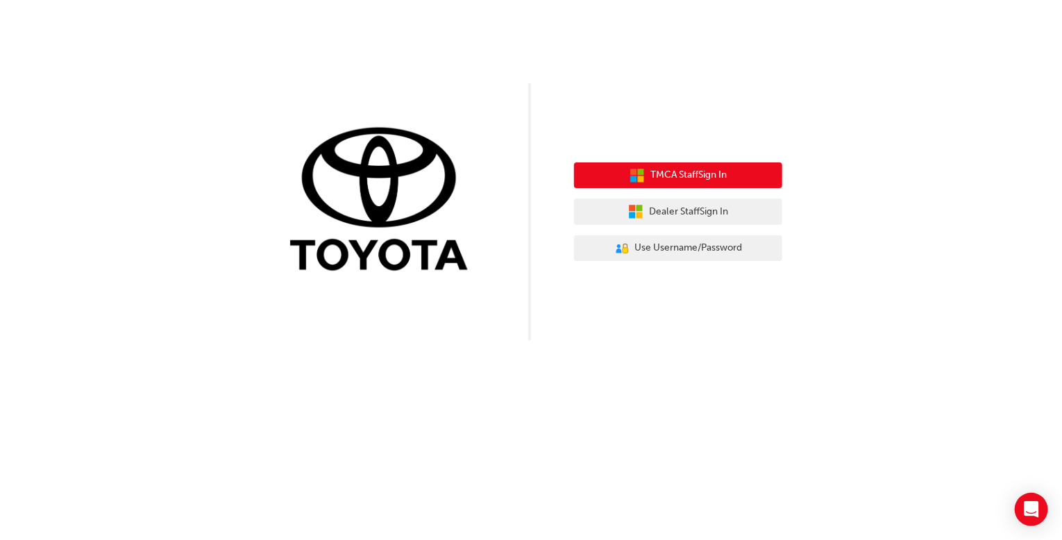
click at [700, 176] on span "TMCA Staff Sign In" at bounding box center [688, 175] width 76 height 16
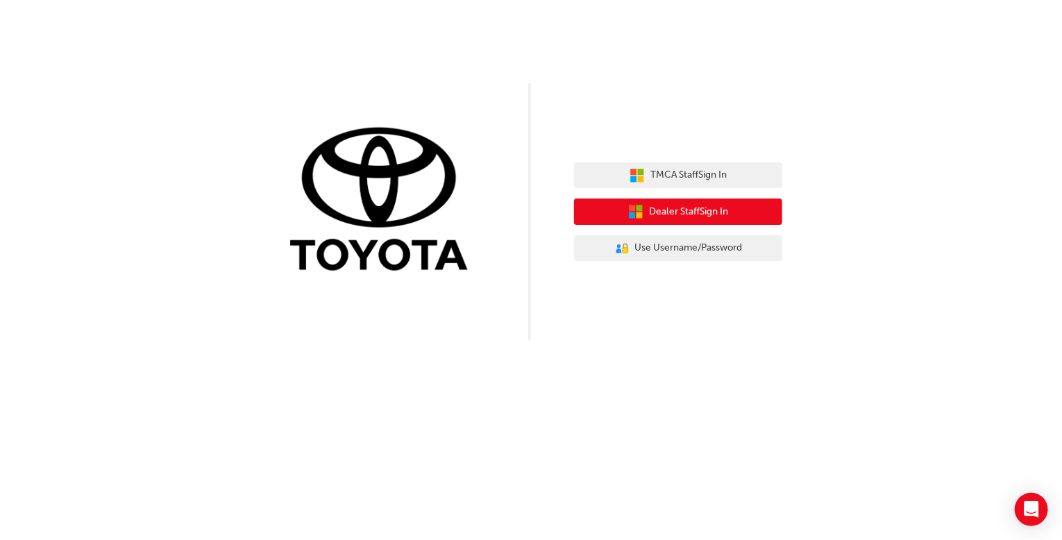
click at [702, 219] on span "Dealer Staff Sign In" at bounding box center [688, 212] width 79 height 16
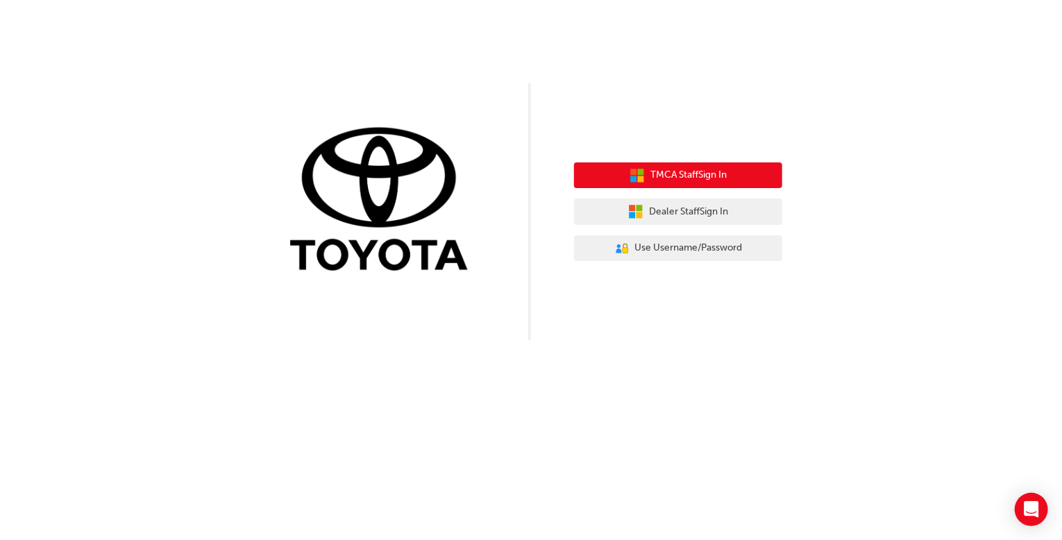
click at [705, 178] on span "TMCA Staff Sign In" at bounding box center [688, 175] width 76 height 16
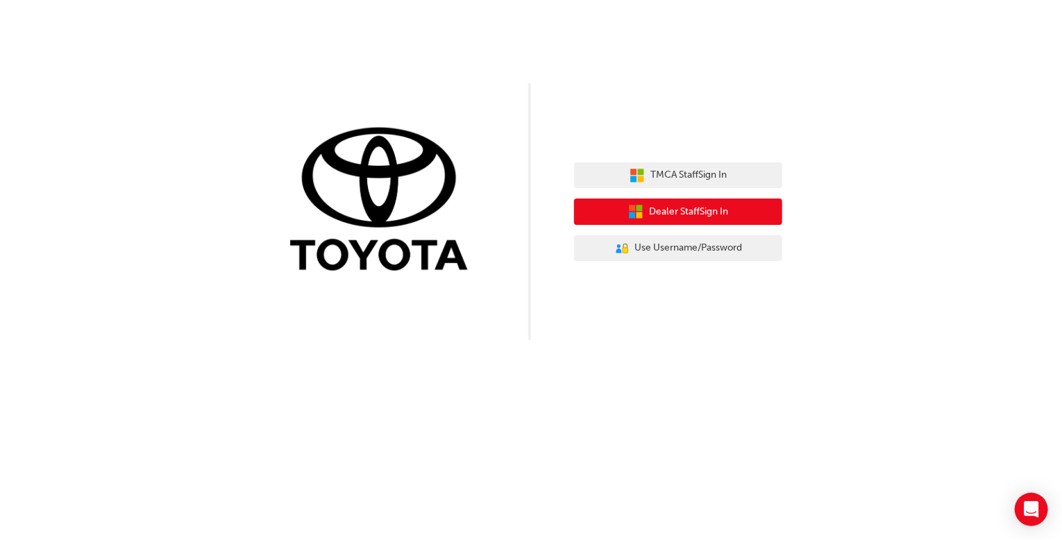
click at [677, 210] on span "Dealer Staff Sign In" at bounding box center [688, 212] width 79 height 16
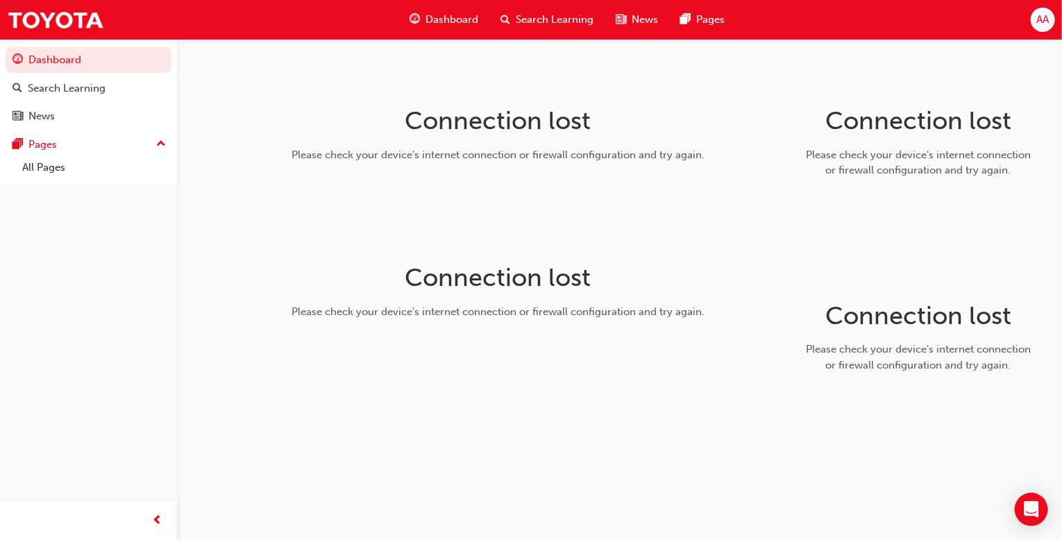
click at [449, 20] on span "Dashboard" at bounding box center [452, 20] width 53 height 16
click at [448, 20] on span "Dashboard" at bounding box center [452, 20] width 53 height 16
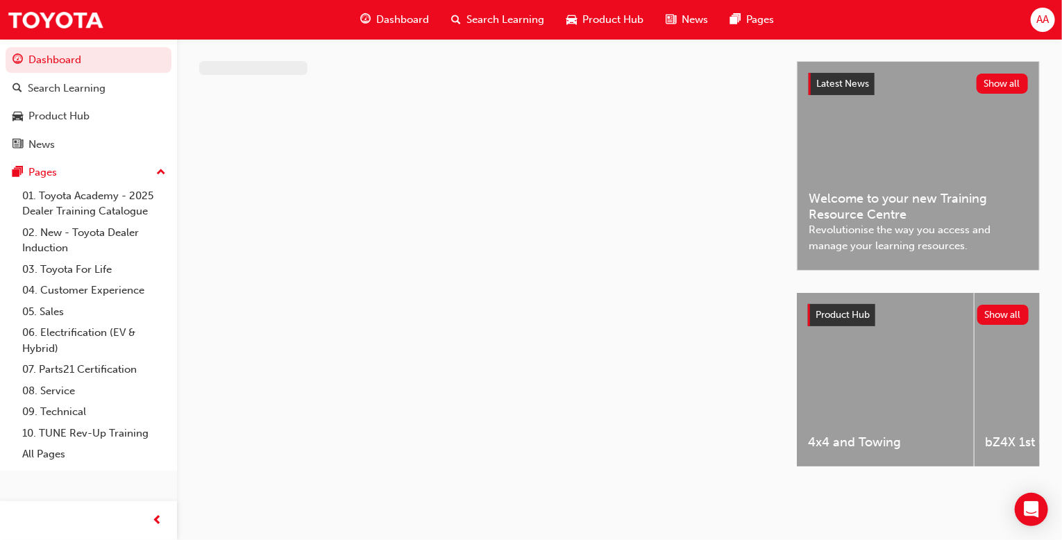
click at [397, 23] on span "Dashboard" at bounding box center [402, 20] width 53 height 16
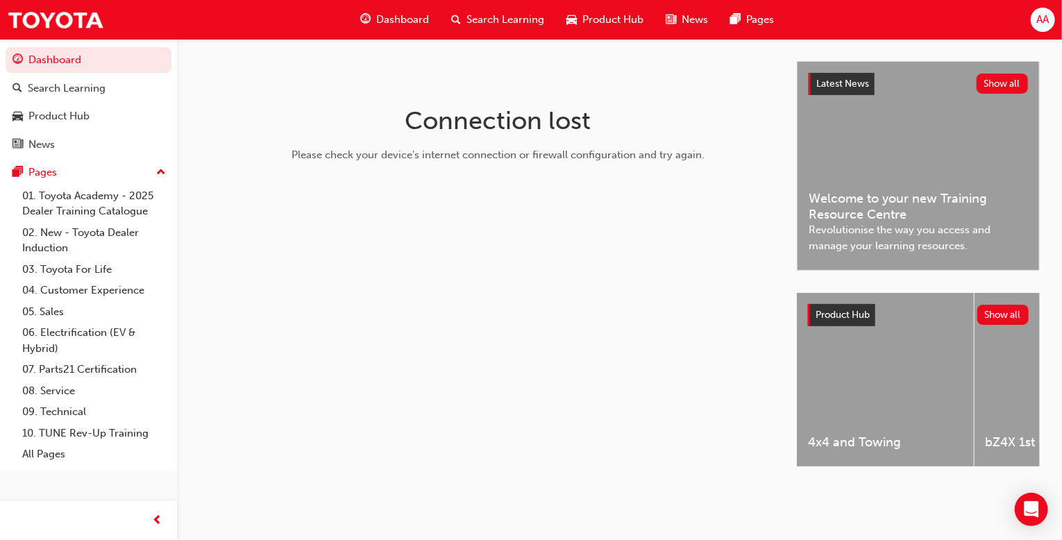
click at [389, 22] on span "Dashboard" at bounding box center [402, 20] width 53 height 16
click at [67, 78] on link "Search Learning" at bounding box center [89, 89] width 166 height 26
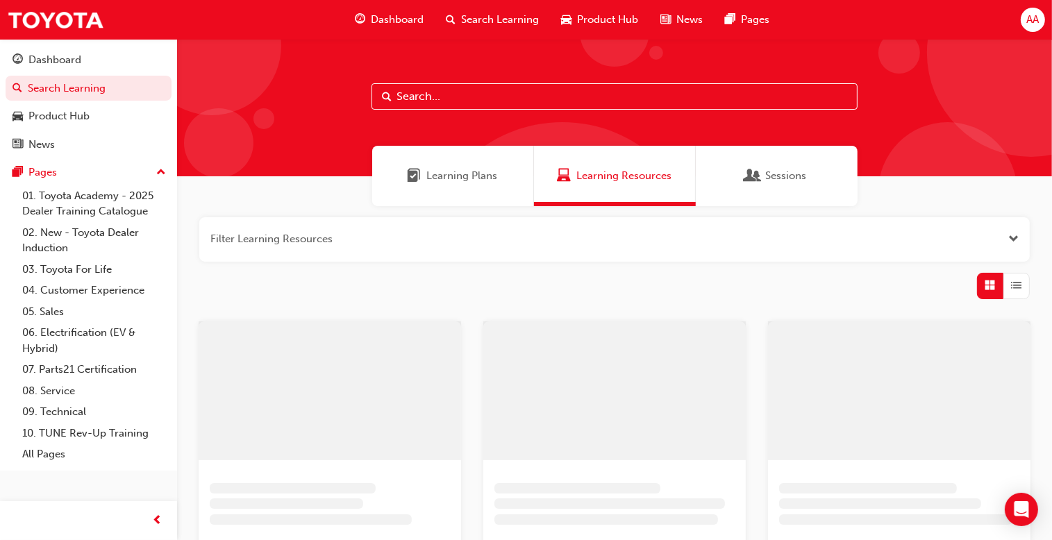
click at [464, 181] on span "Learning Plans" at bounding box center [462, 176] width 71 height 16
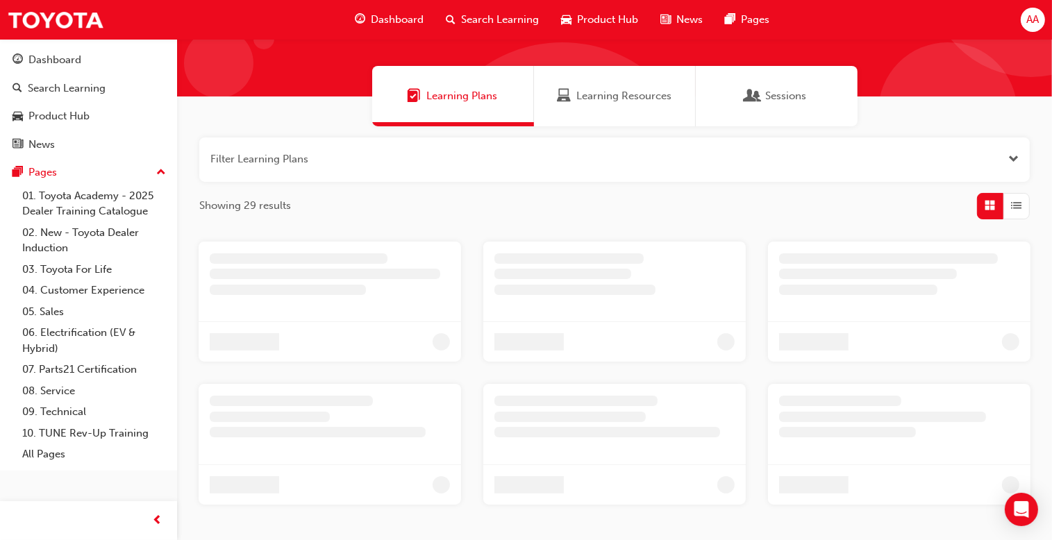
scroll to position [79, 0]
click at [761, 96] on div "Sessions" at bounding box center [776, 97] width 60 height 16
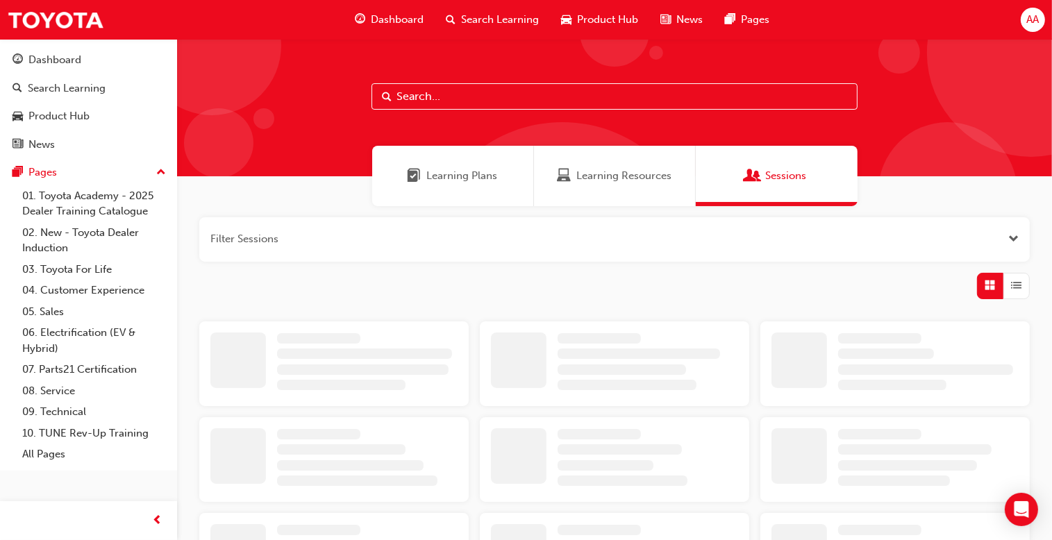
click at [394, 21] on span "Dashboard" at bounding box center [397, 20] width 53 height 16
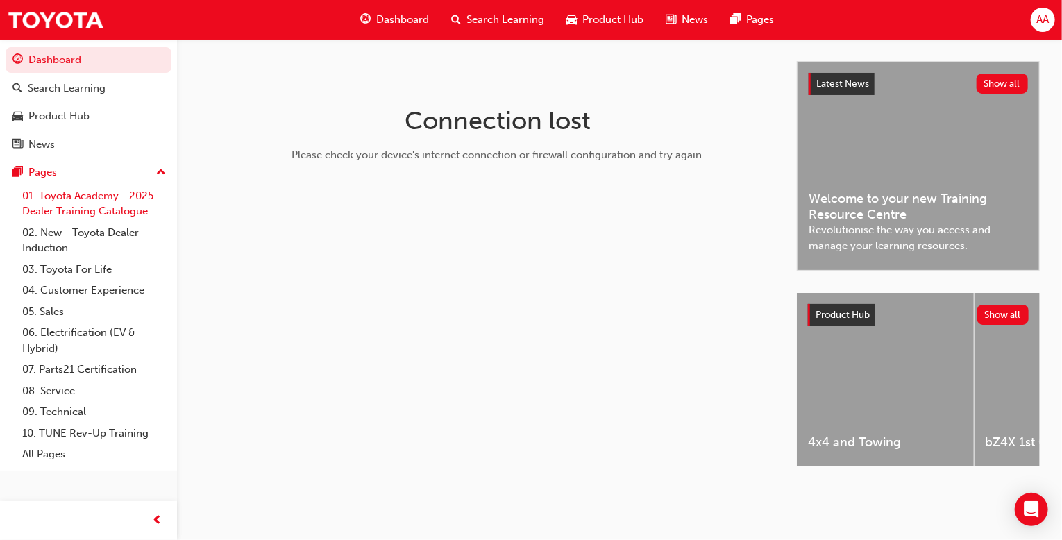
click at [103, 191] on link "01. Toyota Academy - 2025 Dealer Training Catalogue" at bounding box center [94, 203] width 155 height 37
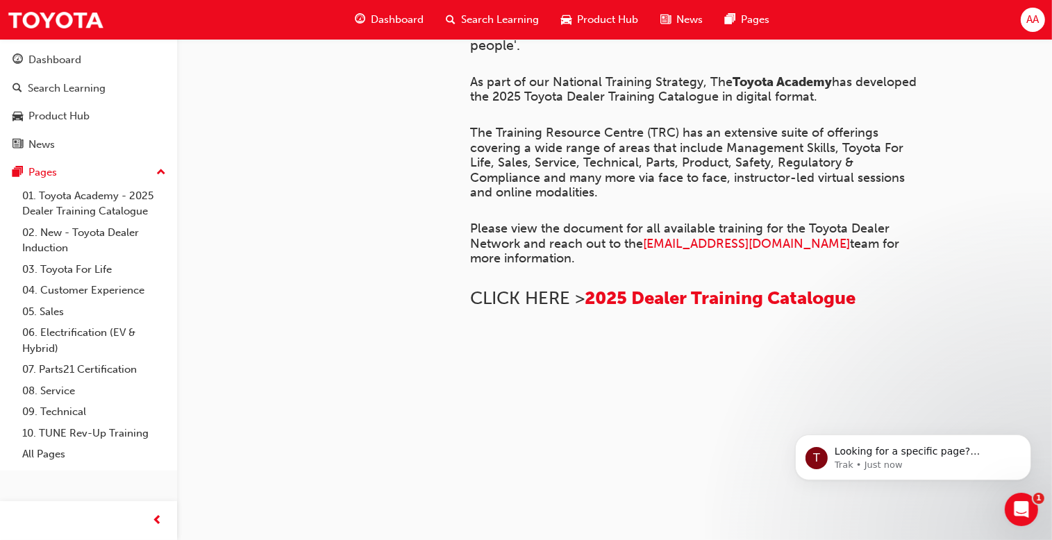
scroll to position [364, 0]
click at [633, 309] on span "2025 Dealer Training Catalogue" at bounding box center [720, 298] width 271 height 22
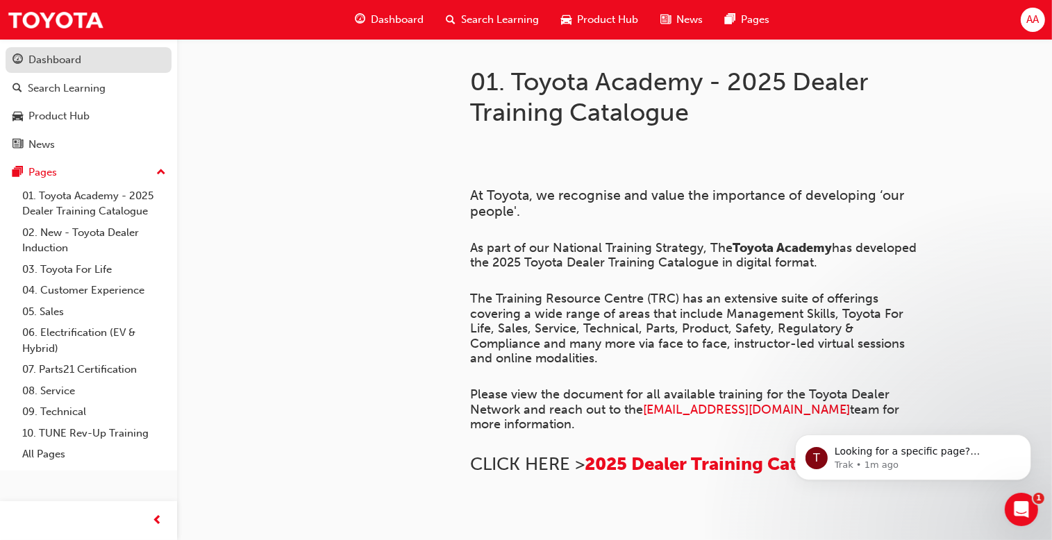
click at [72, 62] on div "Dashboard" at bounding box center [54, 60] width 53 height 16
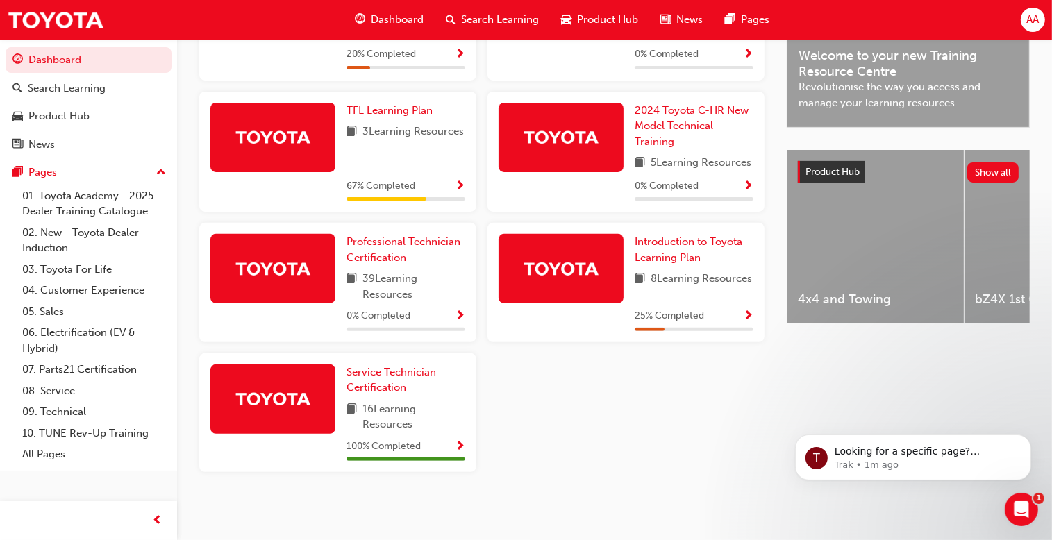
scroll to position [439, 0]
click at [401, 264] on link "Professional Technician Certification" at bounding box center [405, 249] width 119 height 31
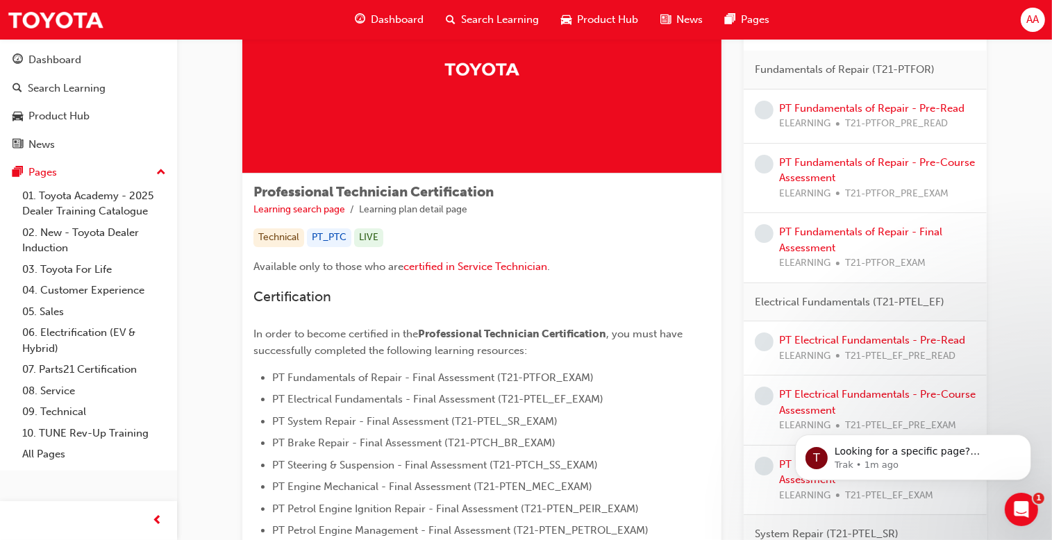
scroll to position [108, 0]
click at [495, 266] on span "certified in Service Technician" at bounding box center [475, 265] width 144 height 12
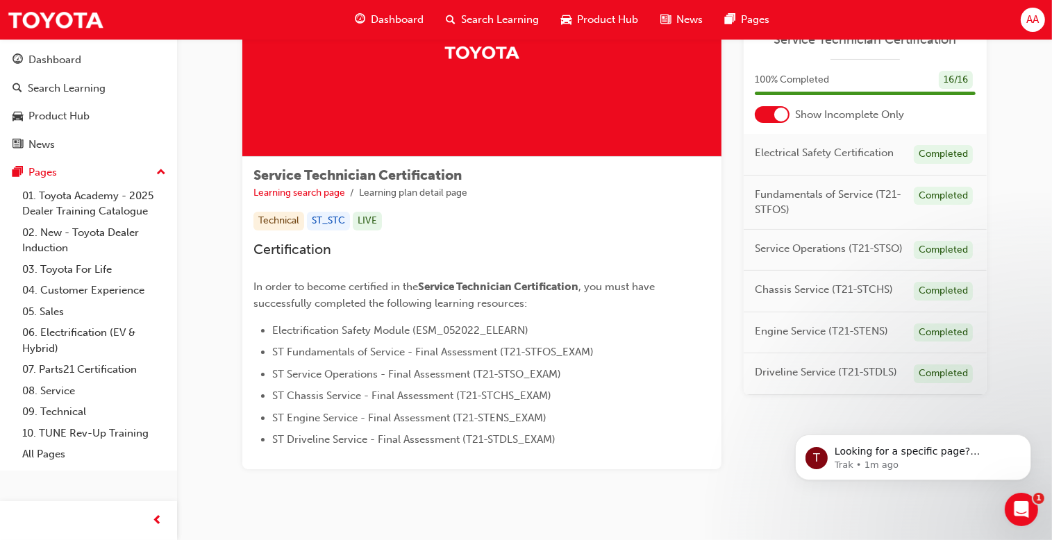
scroll to position [153, 0]
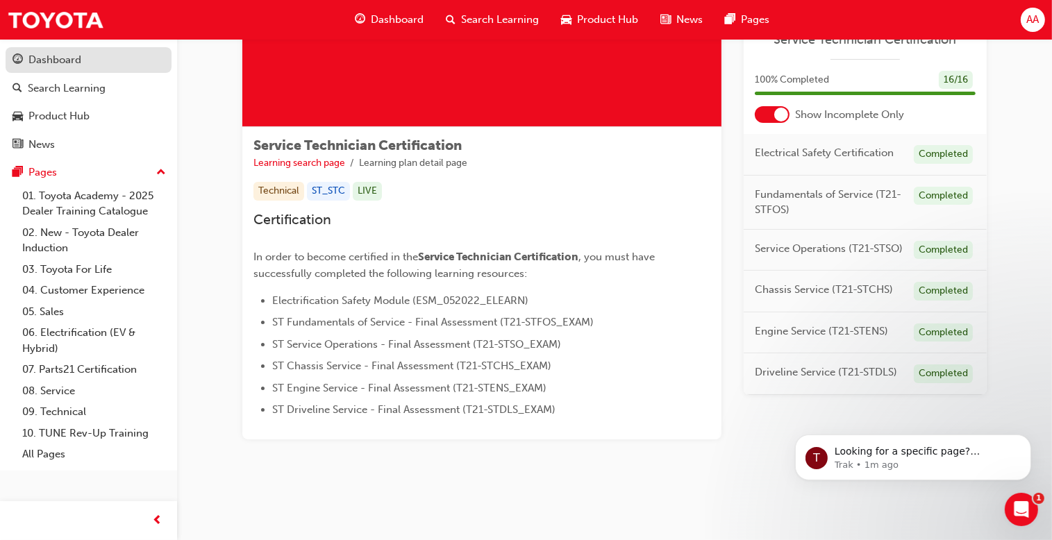
click at [40, 55] on div "Dashboard" at bounding box center [54, 60] width 53 height 16
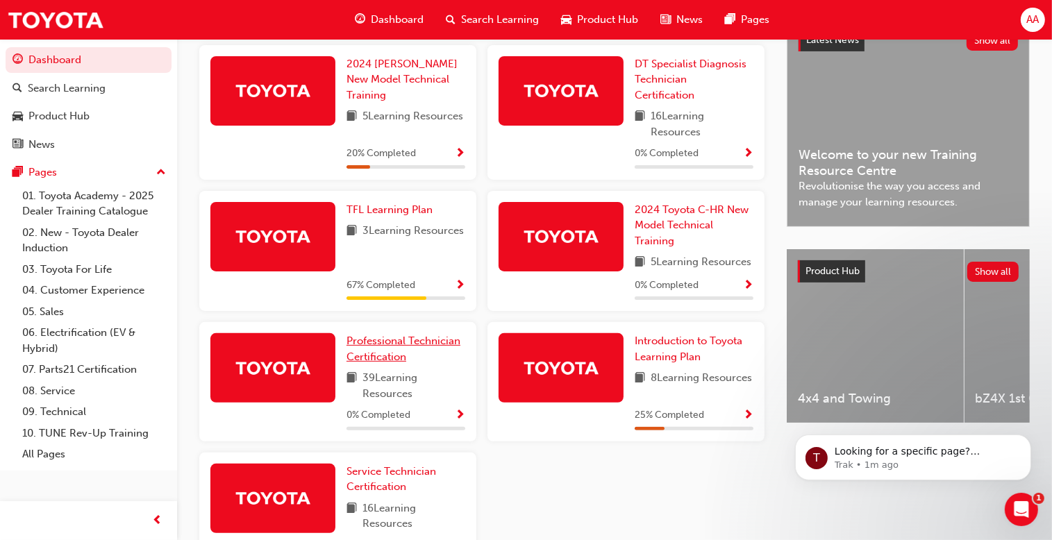
scroll to position [389, 0]
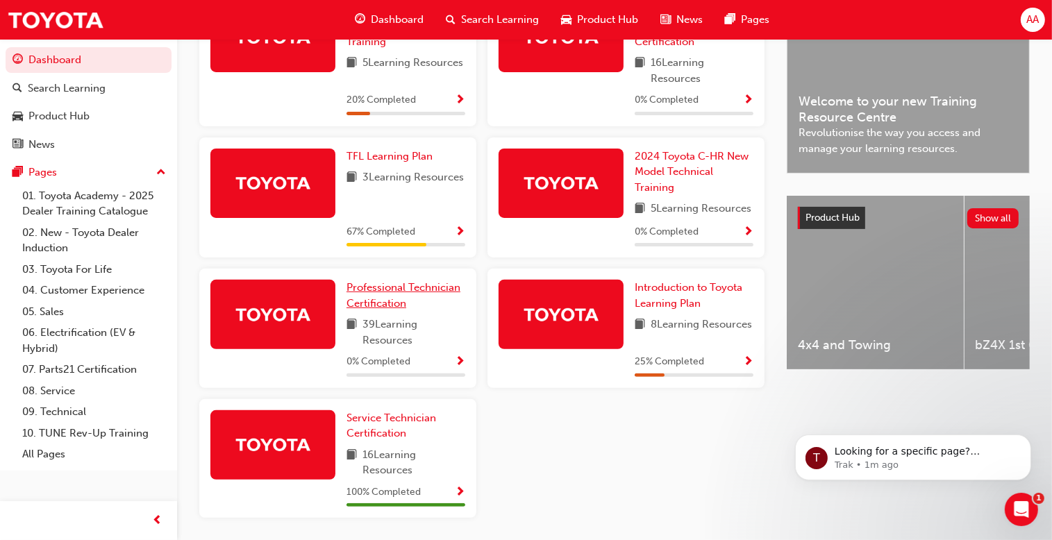
click at [380, 310] on span "Professional Technician Certification" at bounding box center [403, 295] width 114 height 28
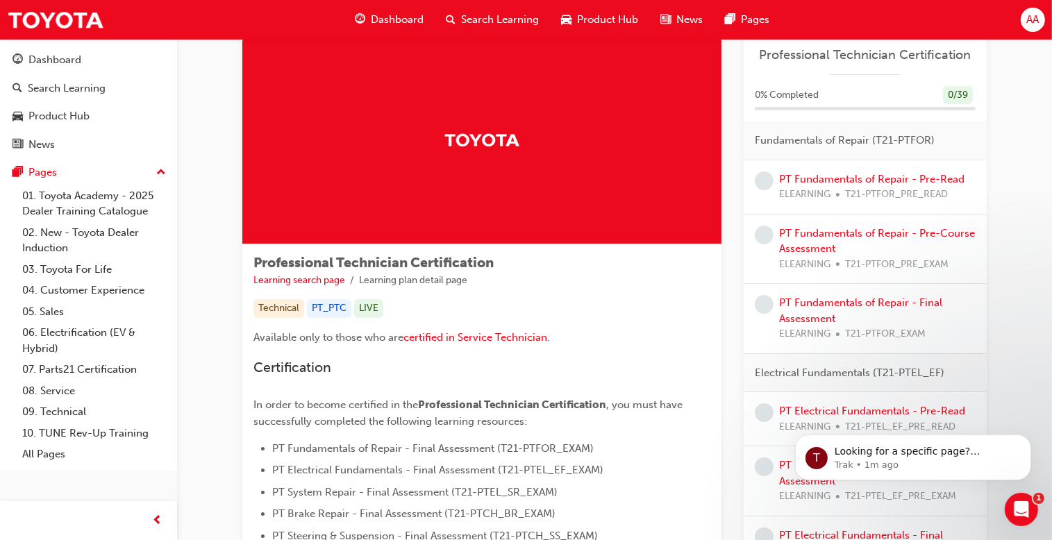
scroll to position [42, 0]
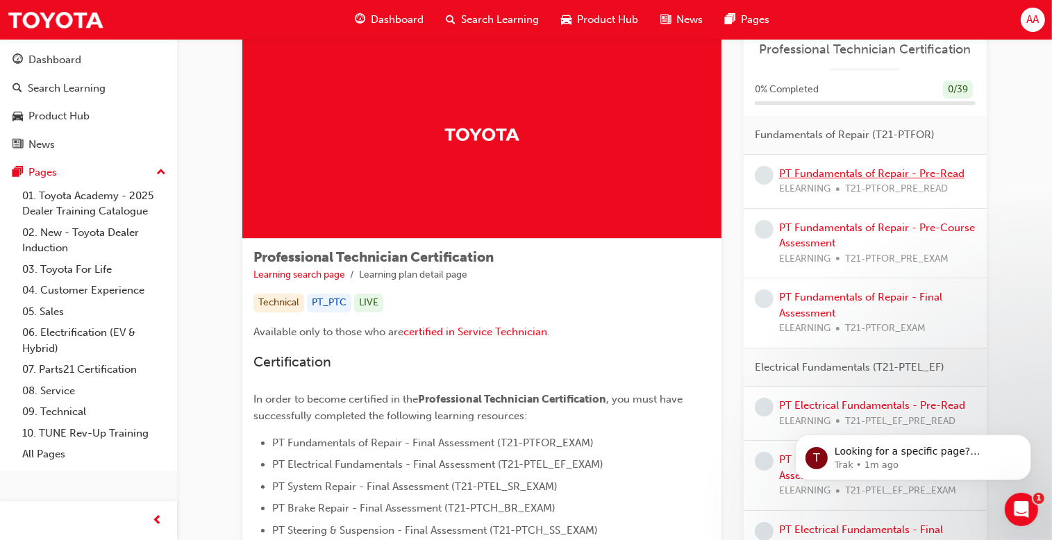
click at [900, 172] on link "PT Fundamentals of Repair - Pre-Read" at bounding box center [871, 173] width 185 height 12
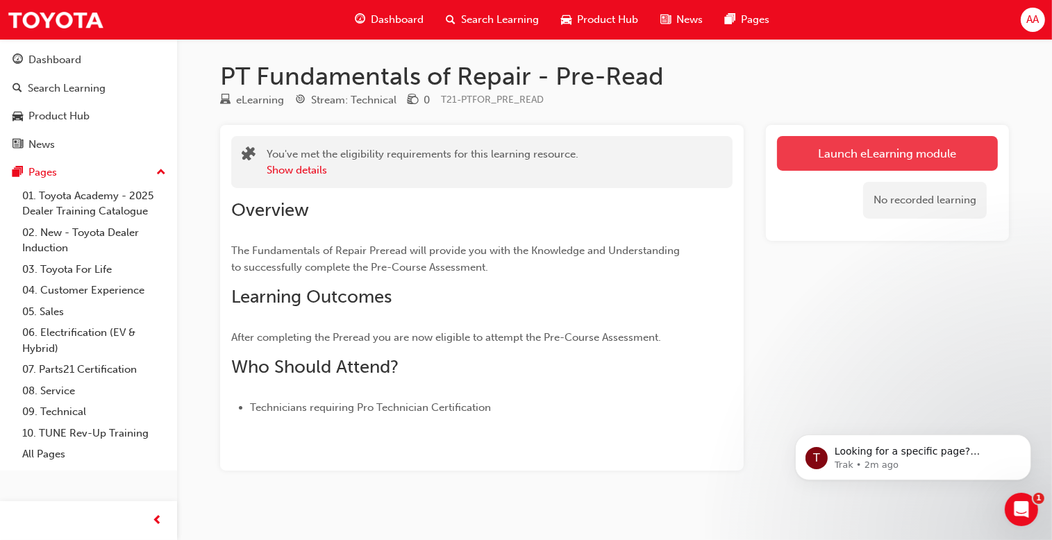
click at [900, 158] on link "Launch eLearning module" at bounding box center [887, 153] width 221 height 35
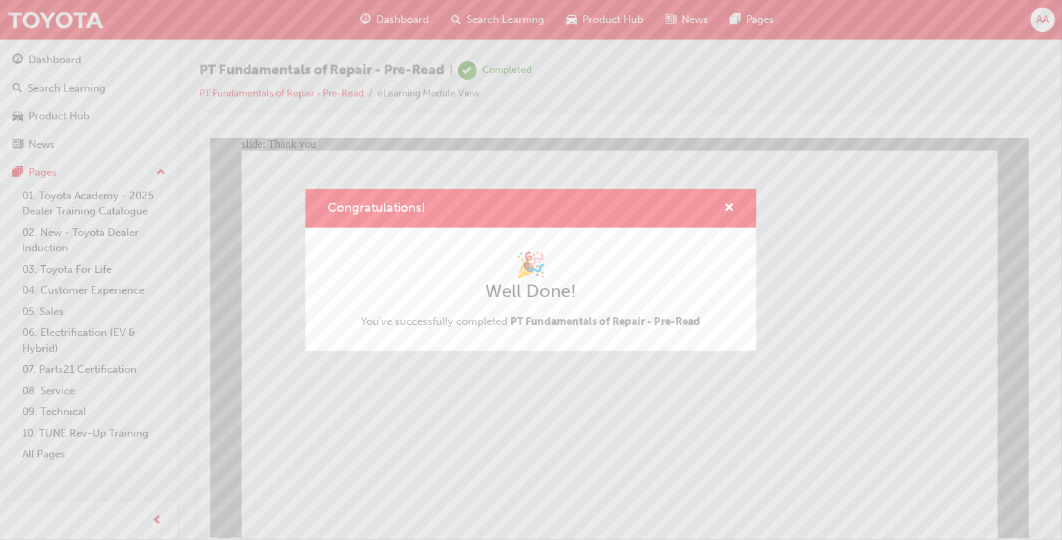
click at [464, 451] on div "Congratulations! 🎉 Well Done! You've successfully completed PT Fundamentals of …" at bounding box center [531, 270] width 1062 height 540
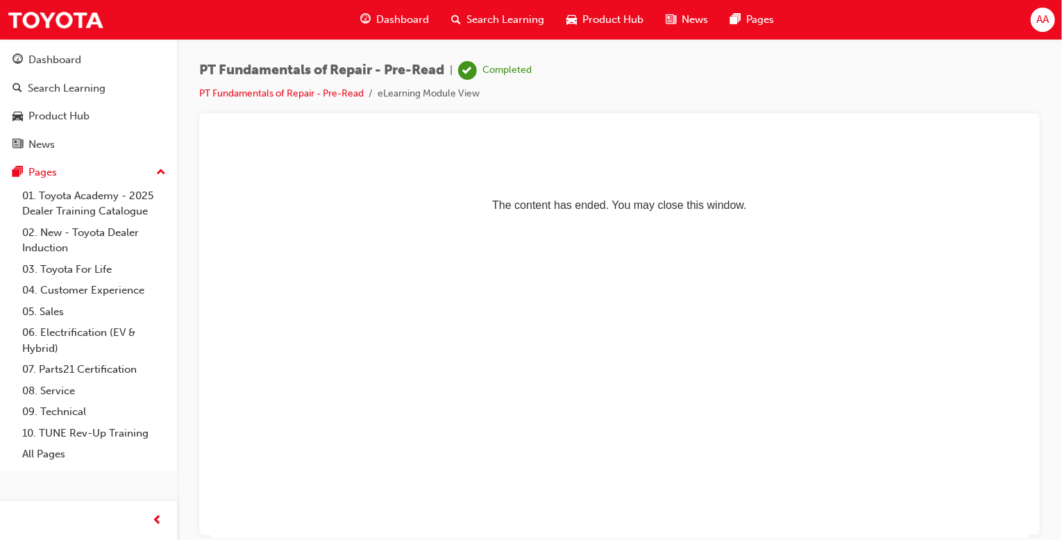
click at [404, 14] on span "Dashboard" at bounding box center [402, 20] width 53 height 16
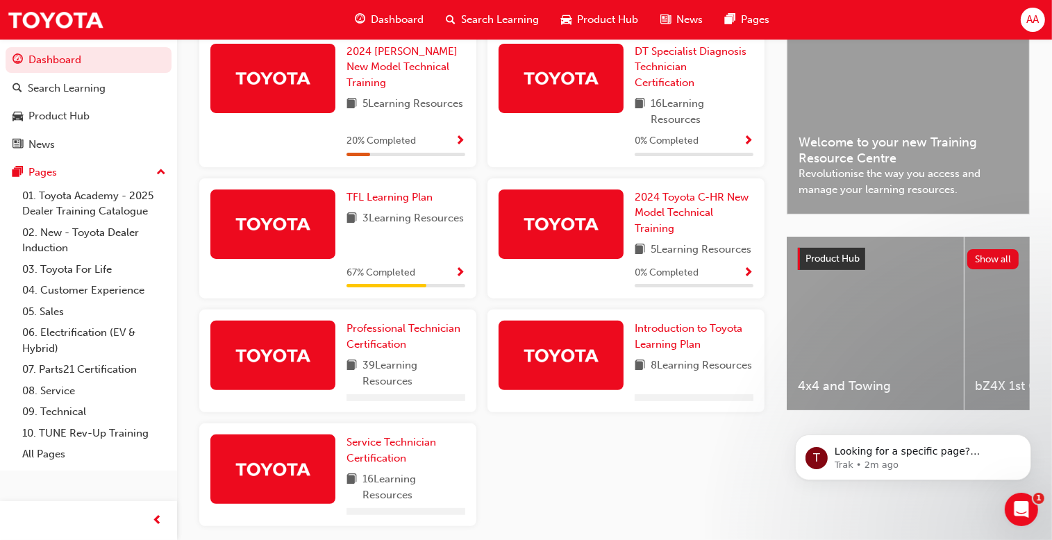
scroll to position [422, 0]
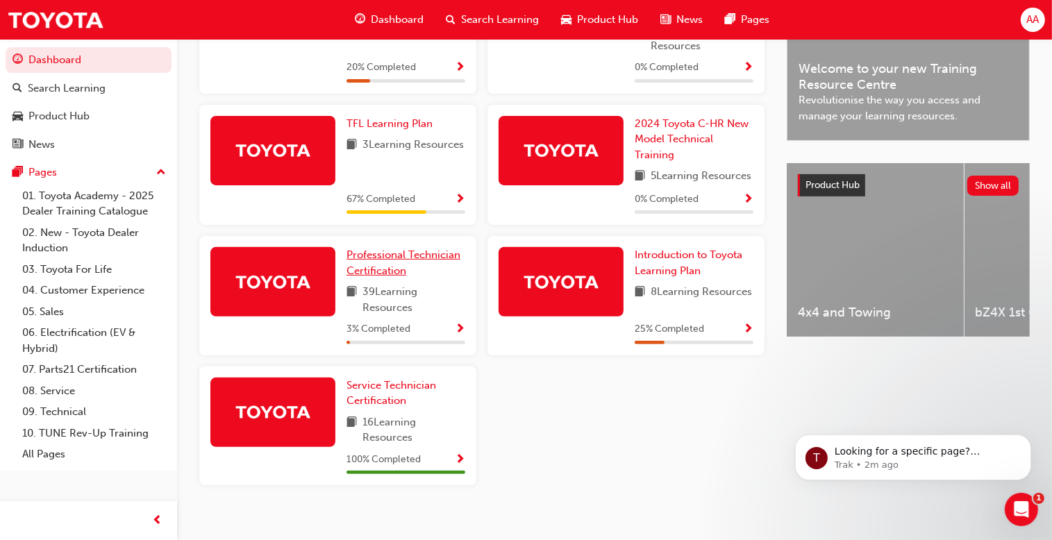
click at [392, 277] on span "Professional Technician Certification" at bounding box center [403, 263] width 114 height 28
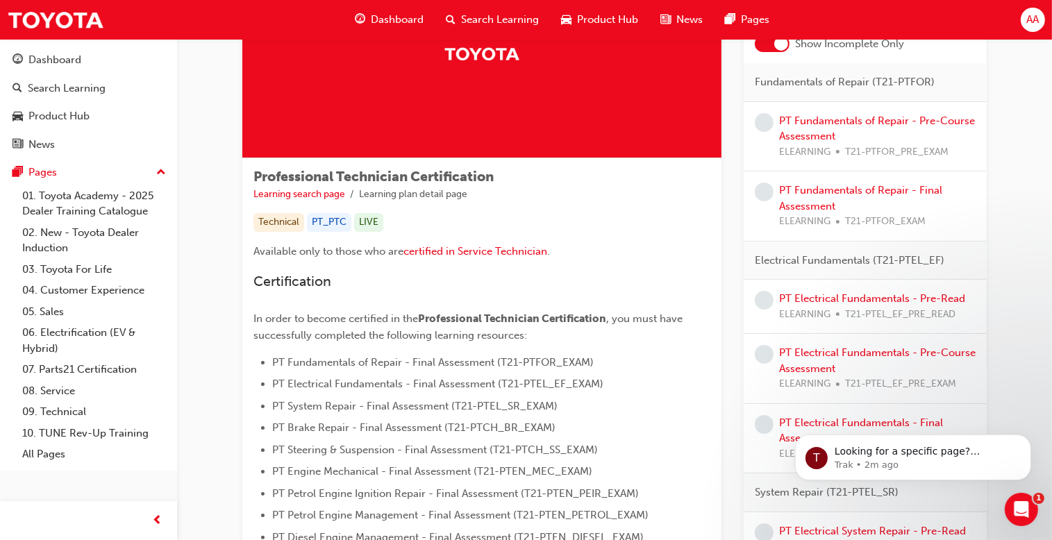
scroll to position [89, 0]
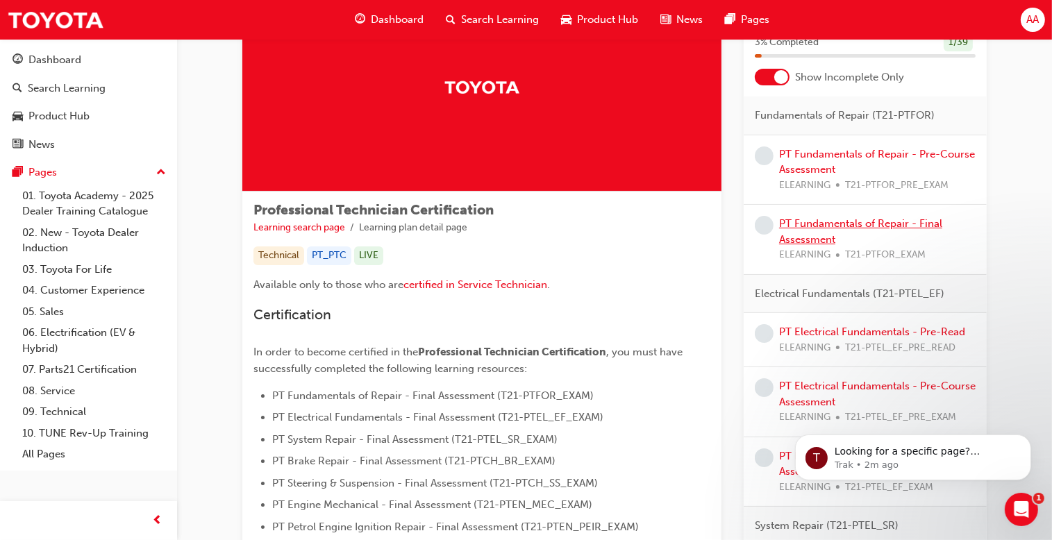
click at [807, 224] on link "PT Fundamentals of Repair - Final Assessment" at bounding box center [860, 231] width 163 height 28
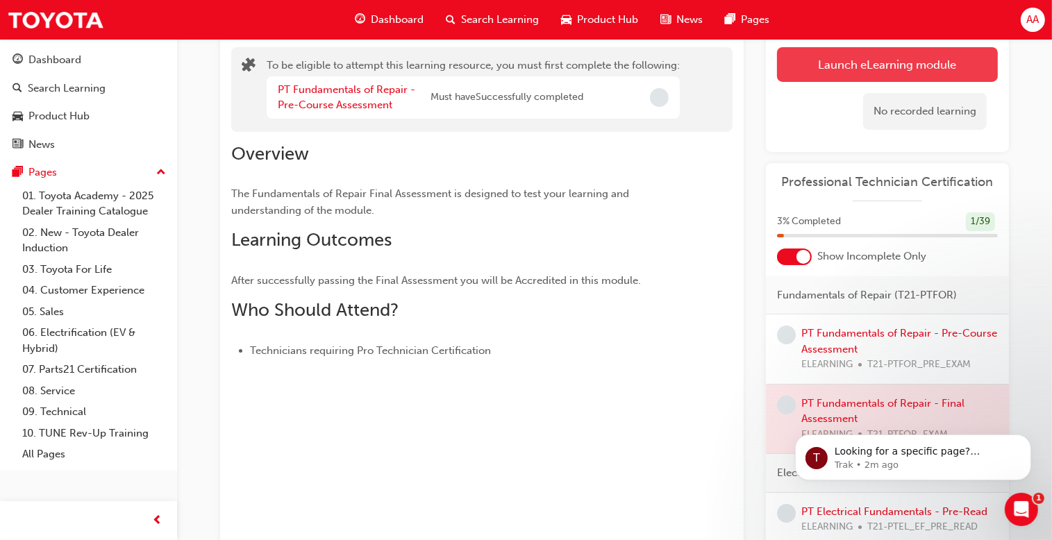
click at [830, 68] on button "Launch eLearning module" at bounding box center [887, 64] width 221 height 35
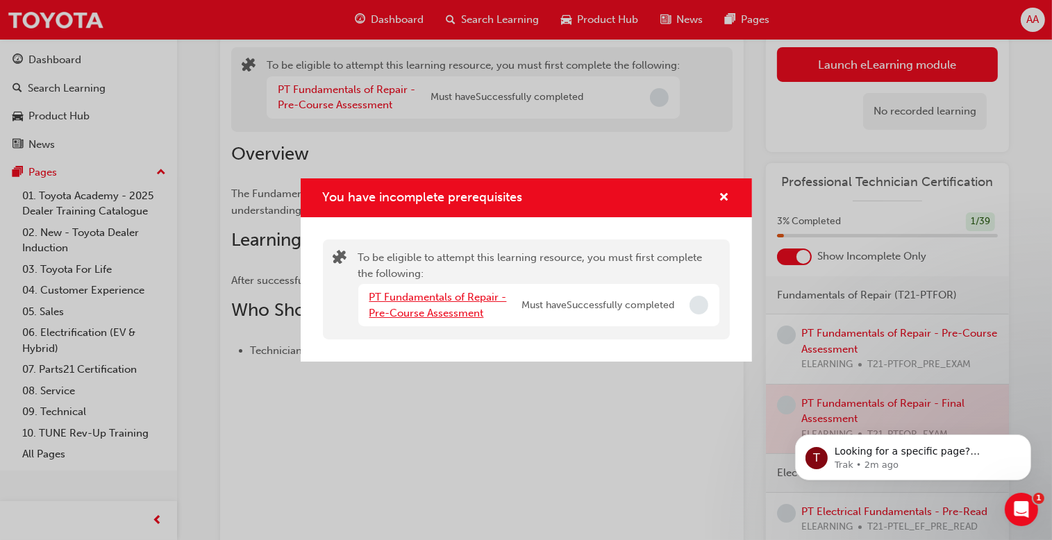
click at [450, 309] on link "PT Fundamentals of Repair - Pre-Course Assessment" at bounding box center [437, 305] width 137 height 28
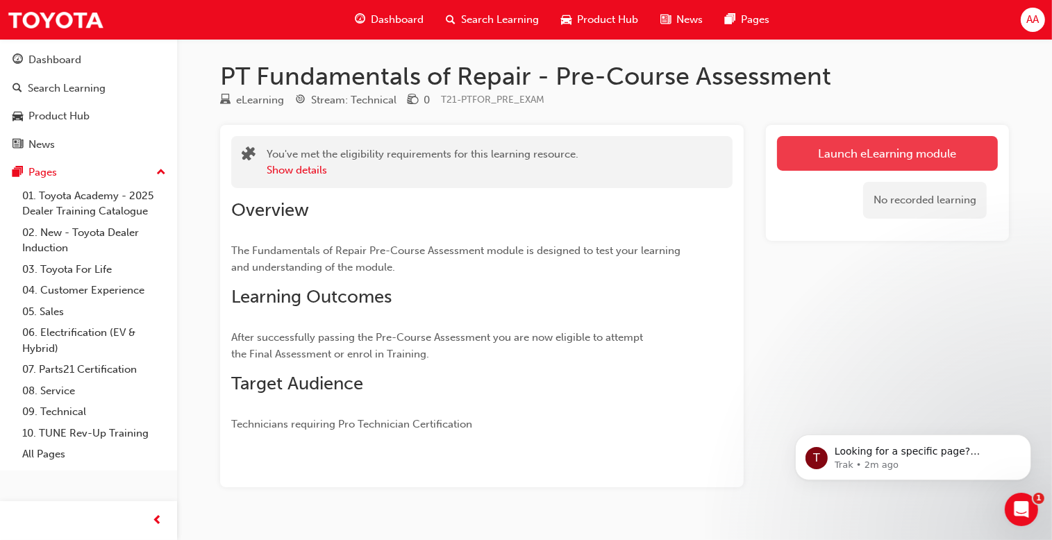
click at [825, 142] on link "Launch eLearning module" at bounding box center [887, 153] width 221 height 35
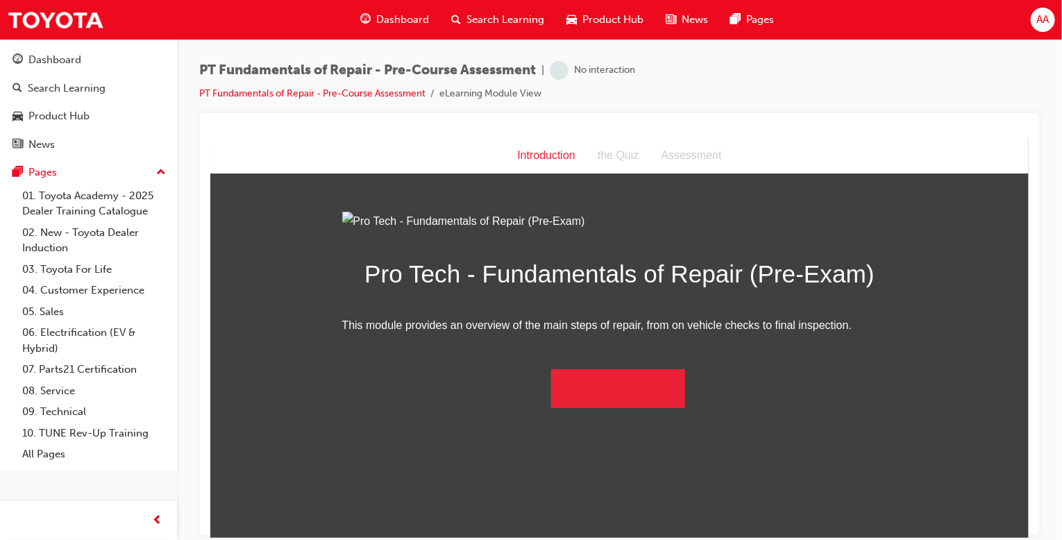
scroll to position [22, 0]
click at [619, 408] on button "Begin the module" at bounding box center [618, 388] width 134 height 39
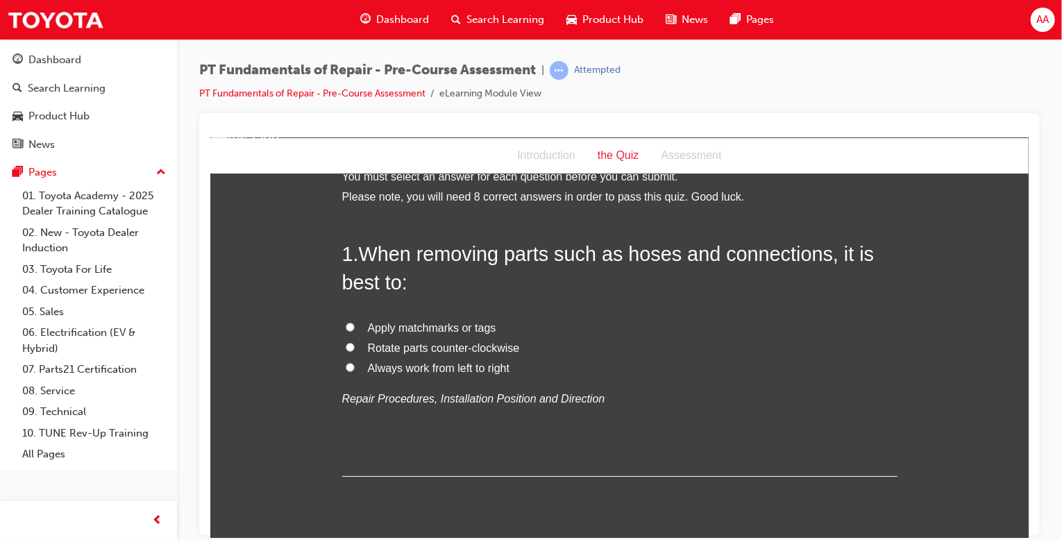
scroll to position [0, 0]
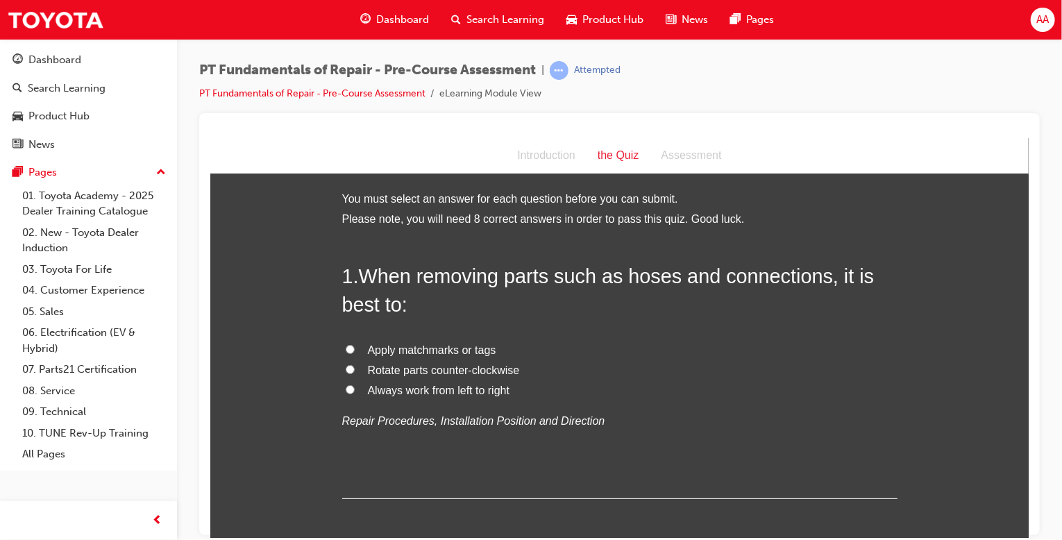
click at [345, 346] on input "Apply matchmarks or tags" at bounding box center [349, 348] width 9 height 9
radio input "true"
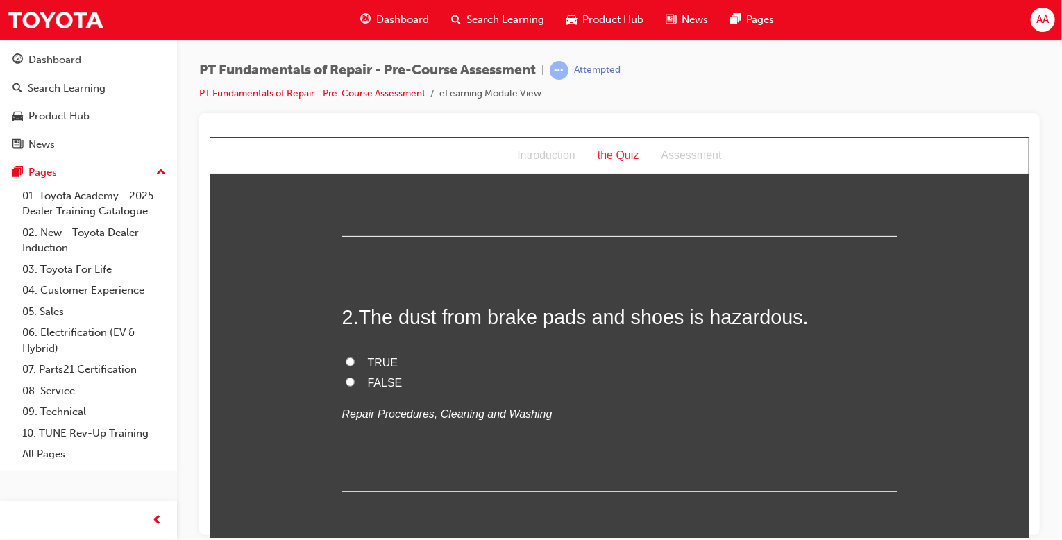
scroll to position [277, 0]
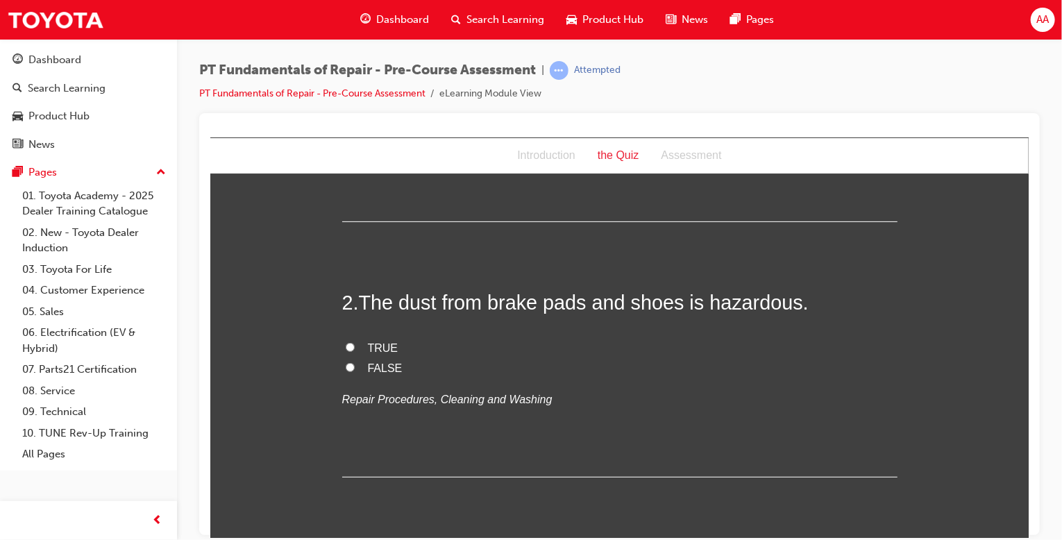
click at [345, 346] on input "TRUE" at bounding box center [349, 346] width 9 height 9
radio input "true"
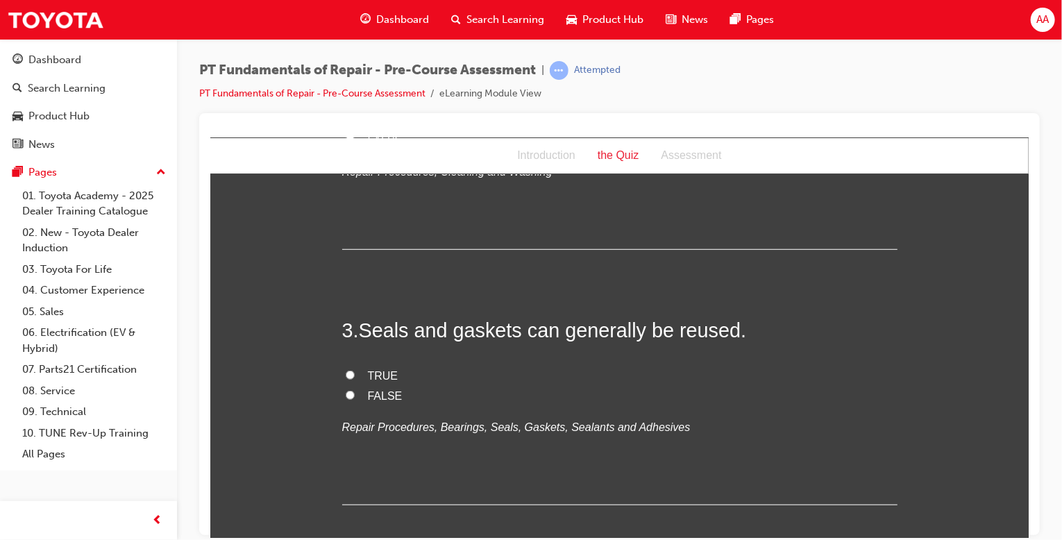
scroll to position [507, 0]
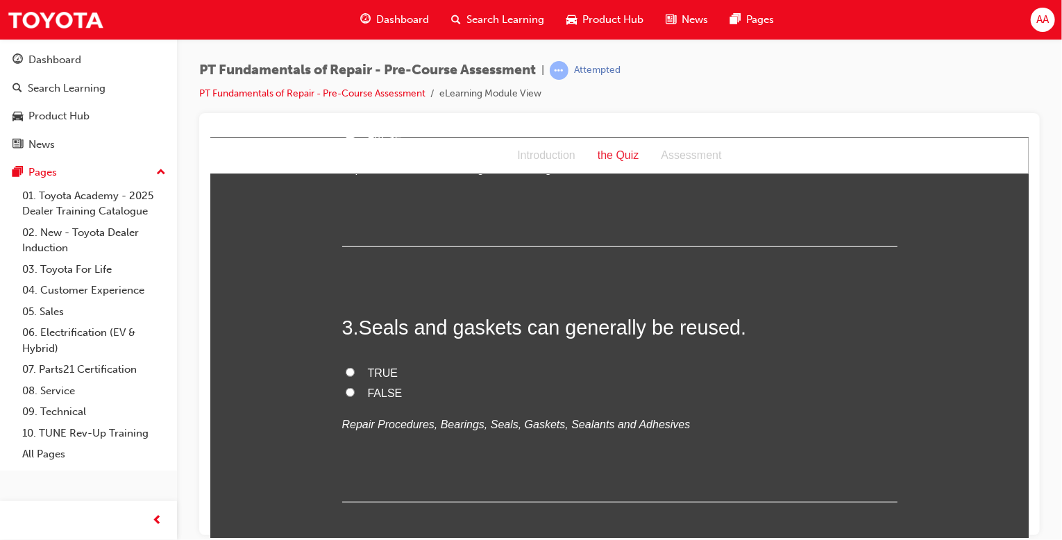
click at [345, 392] on input "FALSE" at bounding box center [349, 391] width 9 height 9
radio input "true"
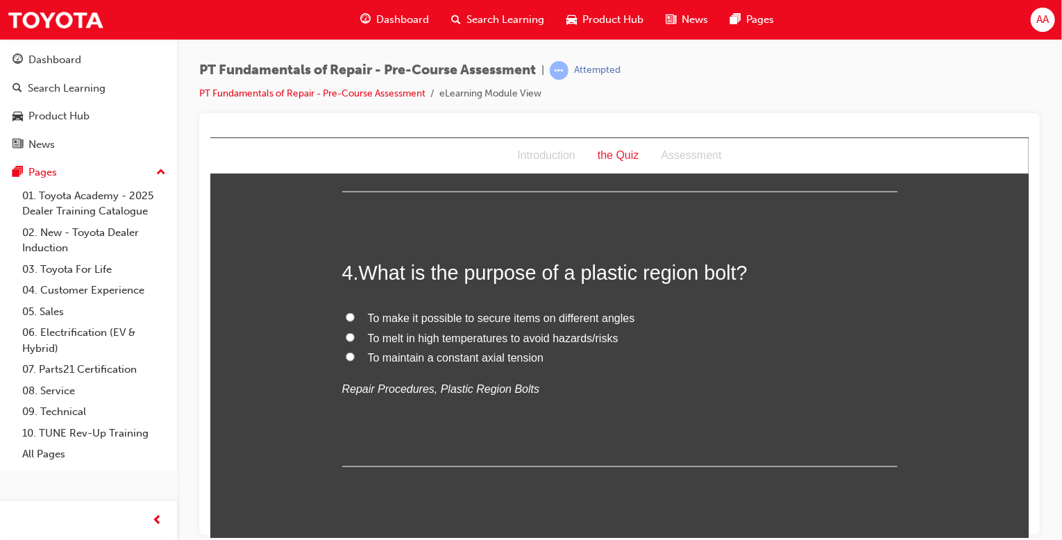
scroll to position [818, 0]
click at [345, 357] on input "To maintain a constant axial tension" at bounding box center [349, 355] width 9 height 9
radio input "true"
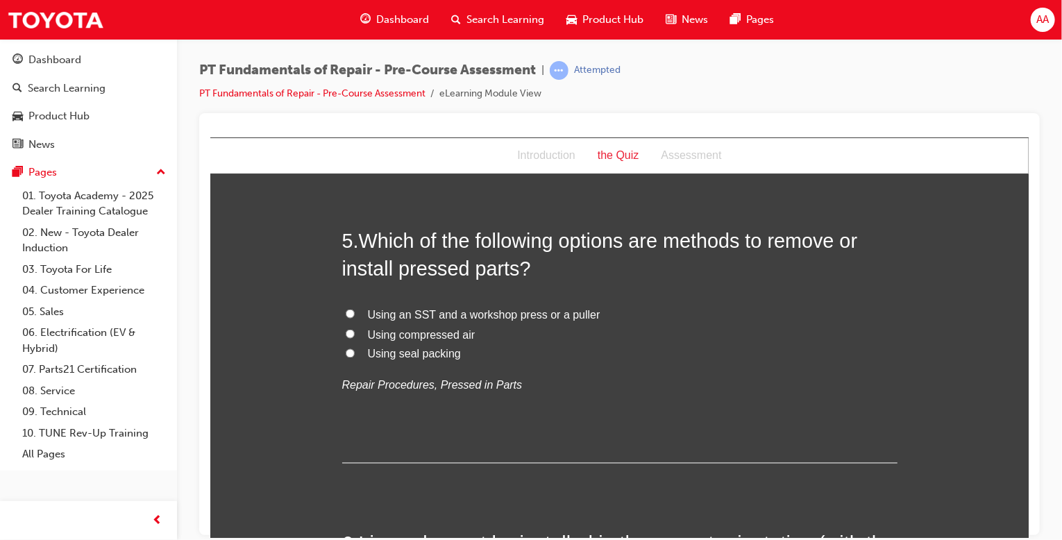
scroll to position [1127, 0]
click at [345, 309] on input "Using an SST and a workshop press or a puller" at bounding box center [349, 311] width 9 height 9
radio input "true"
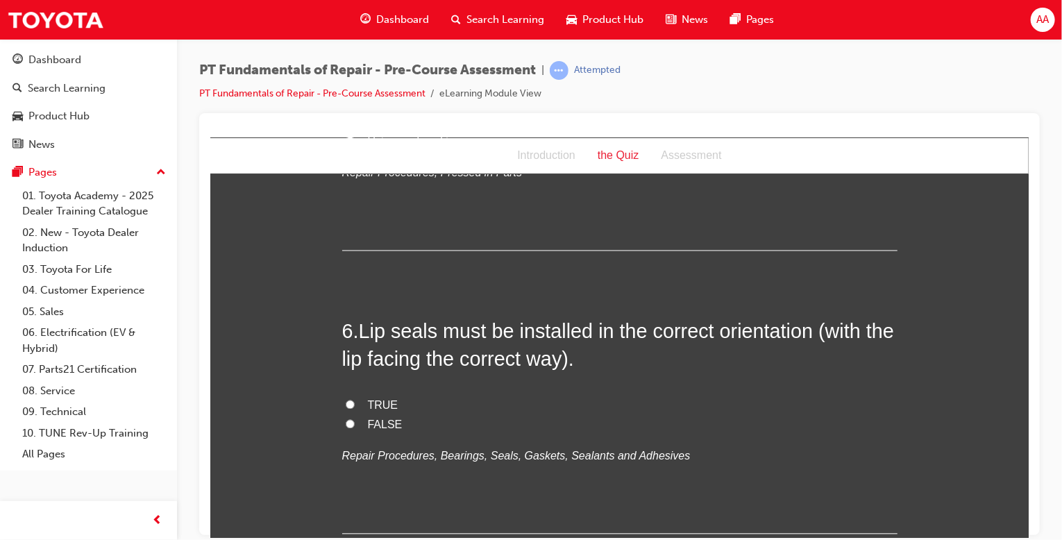
scroll to position [1338, 0]
click at [345, 399] on input "TRUE" at bounding box center [349, 402] width 9 height 9
radio input "true"
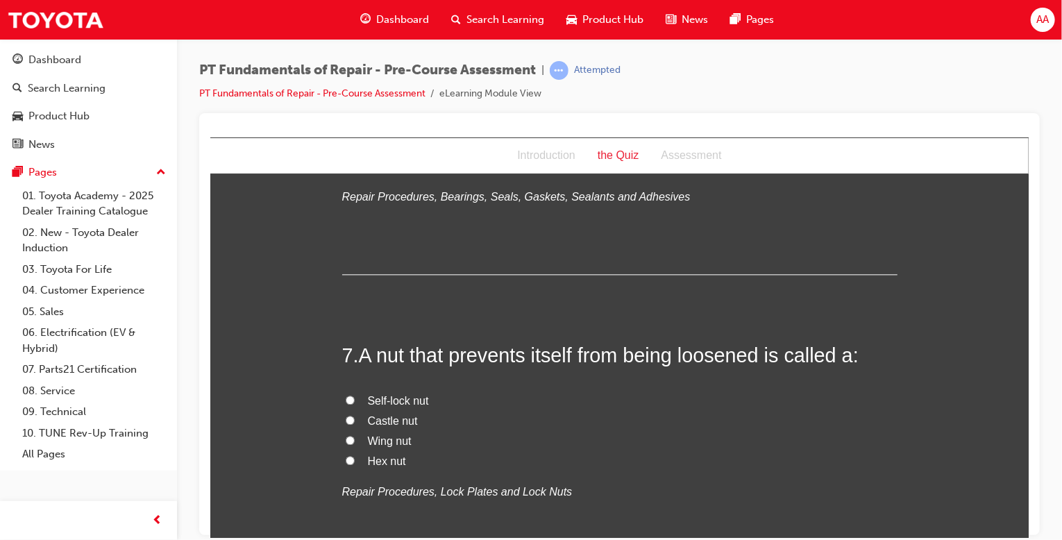
scroll to position [1610, 0]
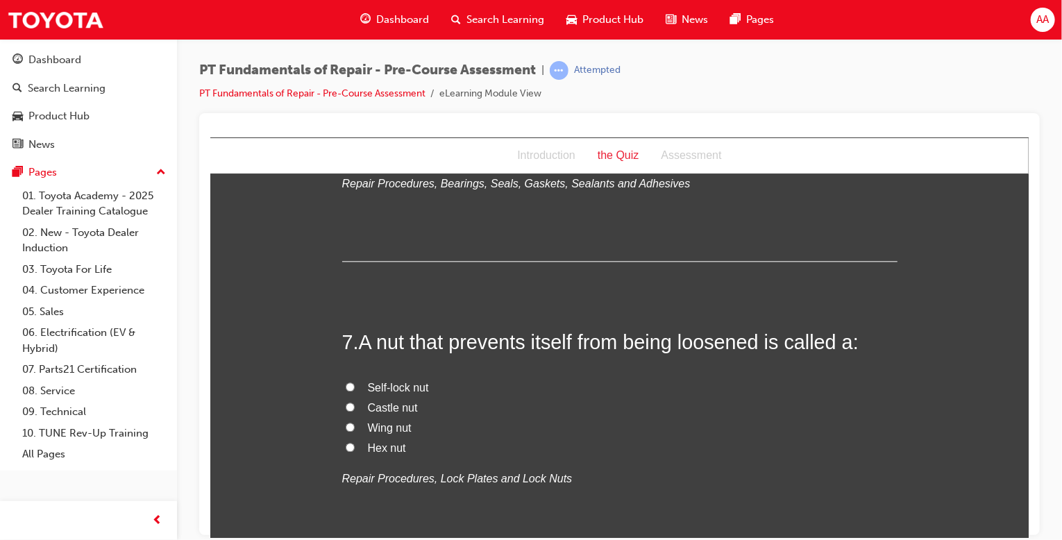
click at [345, 408] on input "Castle nut" at bounding box center [349, 406] width 9 height 9
radio input "true"
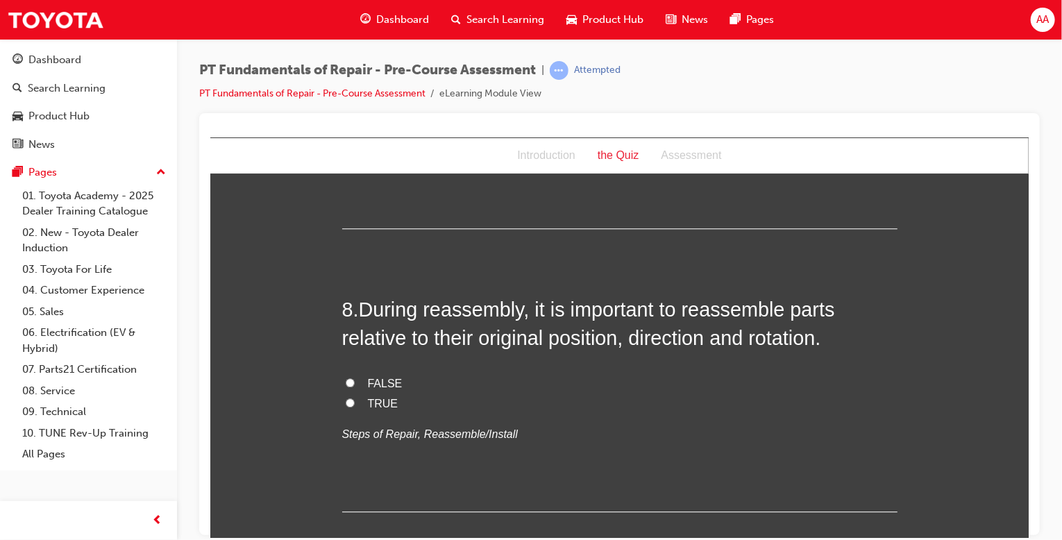
scroll to position [1938, 0]
click at [346, 380] on input "FALSE" at bounding box center [349, 381] width 9 height 9
radio input "true"
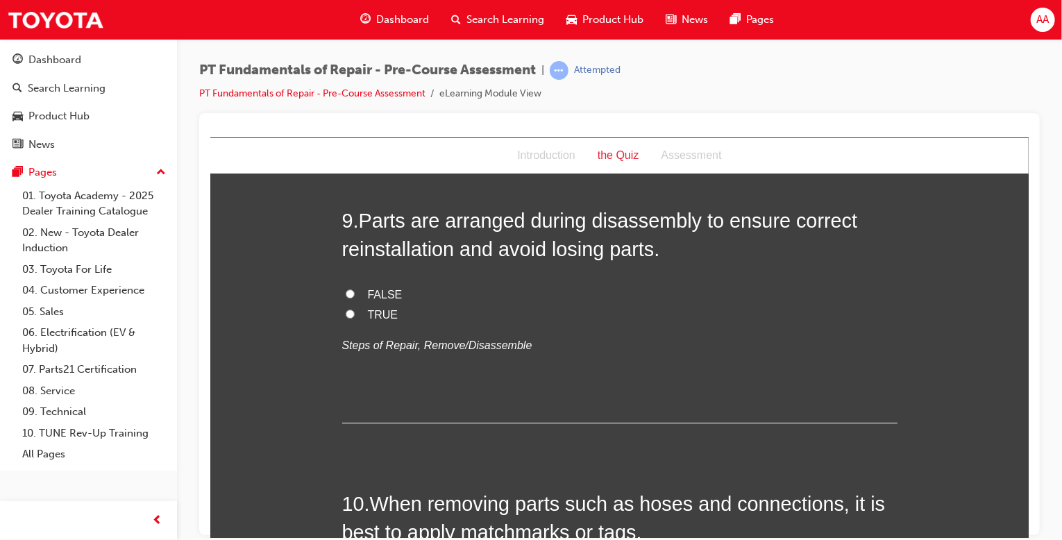
scroll to position [2308, 0]
click at [345, 310] on input "TRUE" at bounding box center [349, 314] width 9 height 9
radio input "true"
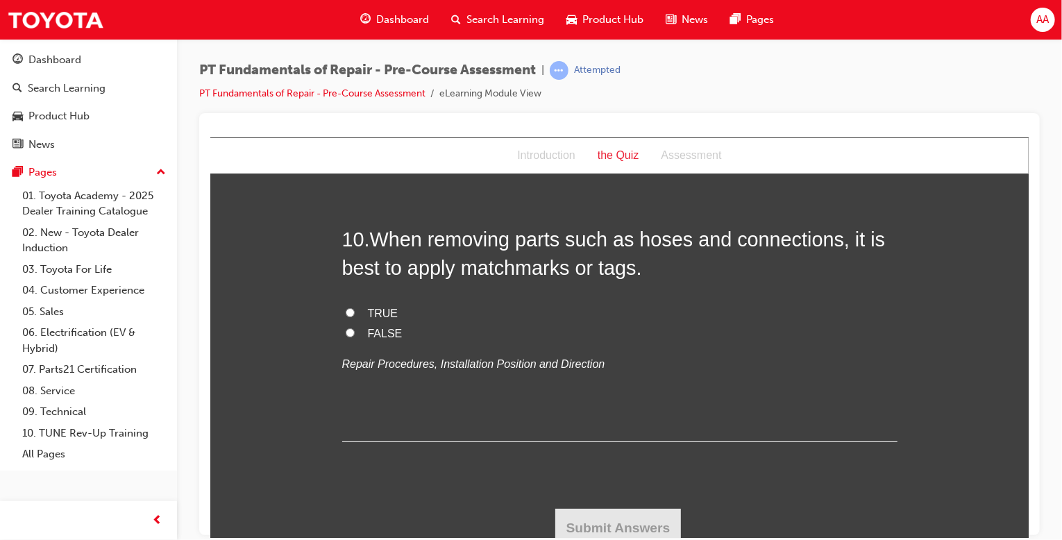
scroll to position [2581, 0]
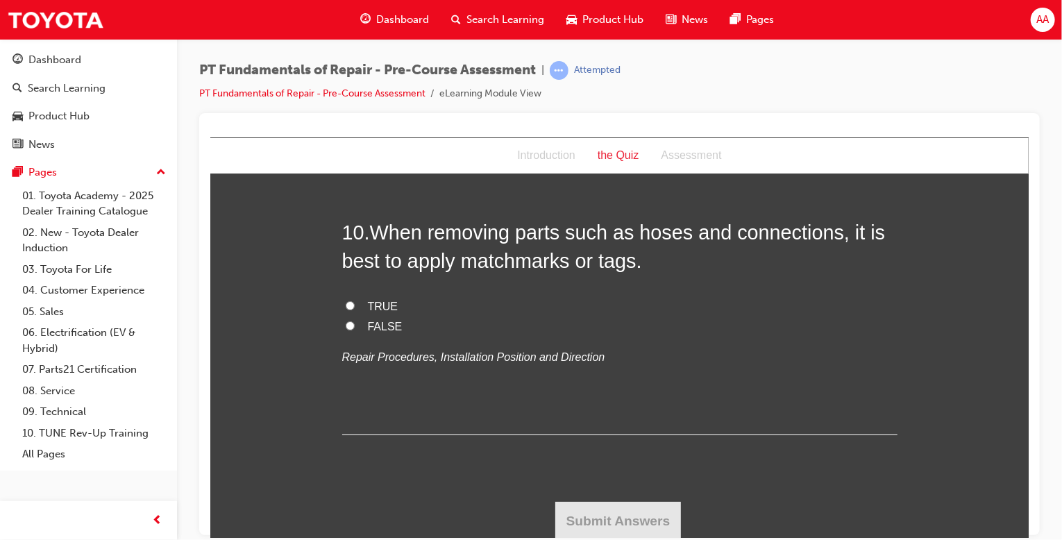
click at [345, 302] on input "TRUE" at bounding box center [349, 305] width 9 height 9
radio input "true"
click at [613, 505] on button "Submit Answers" at bounding box center [618, 520] width 126 height 39
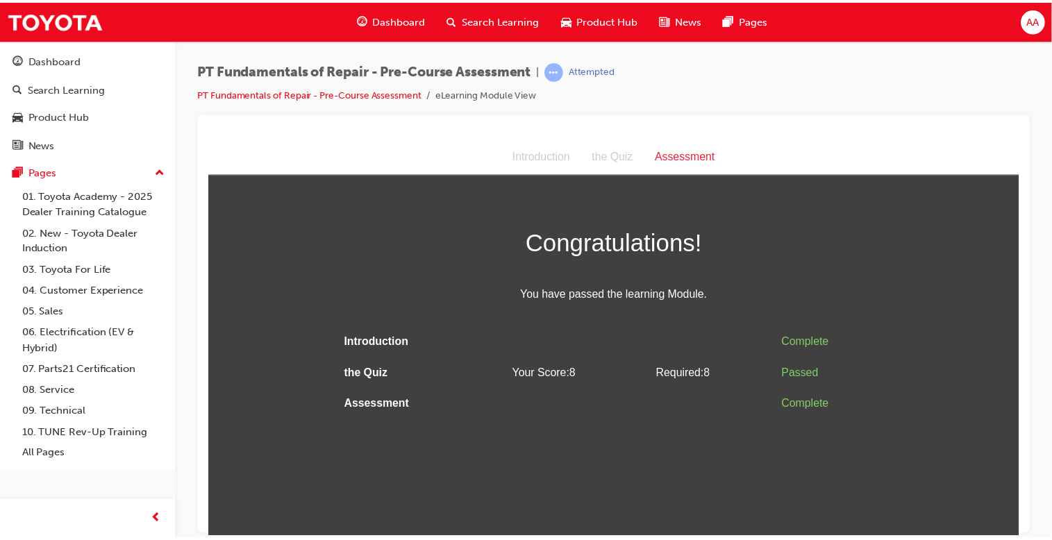
scroll to position [0, 0]
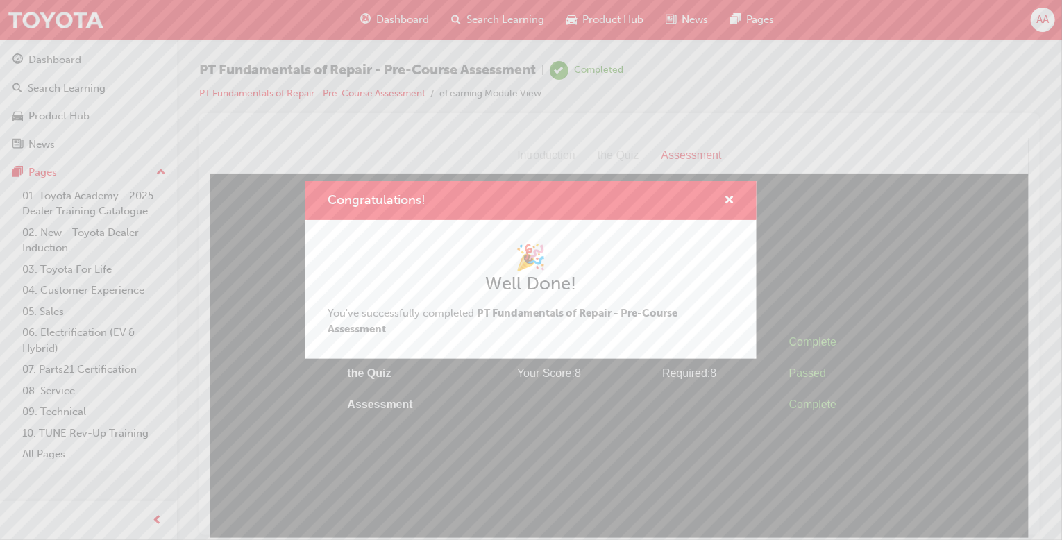
click at [723, 196] on div "Congratulations!" at bounding box center [724, 200] width 22 height 17
click at [730, 198] on span "cross-icon" at bounding box center [729, 201] width 10 height 12
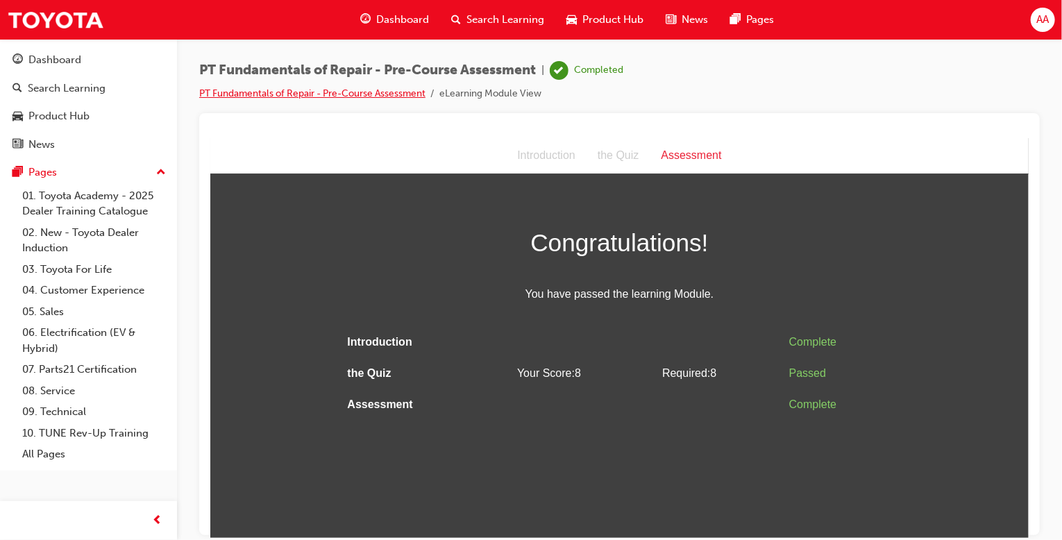
click at [396, 96] on link "PT Fundamentals of Repair - Pre-Course Assessment" at bounding box center [312, 93] width 226 height 12
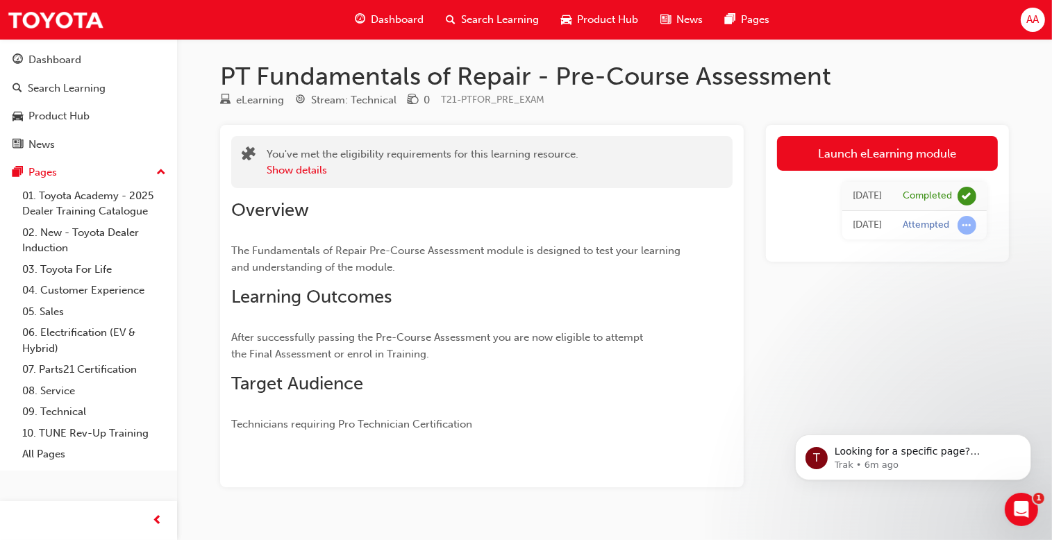
click at [386, 25] on span "Dashboard" at bounding box center [397, 20] width 53 height 16
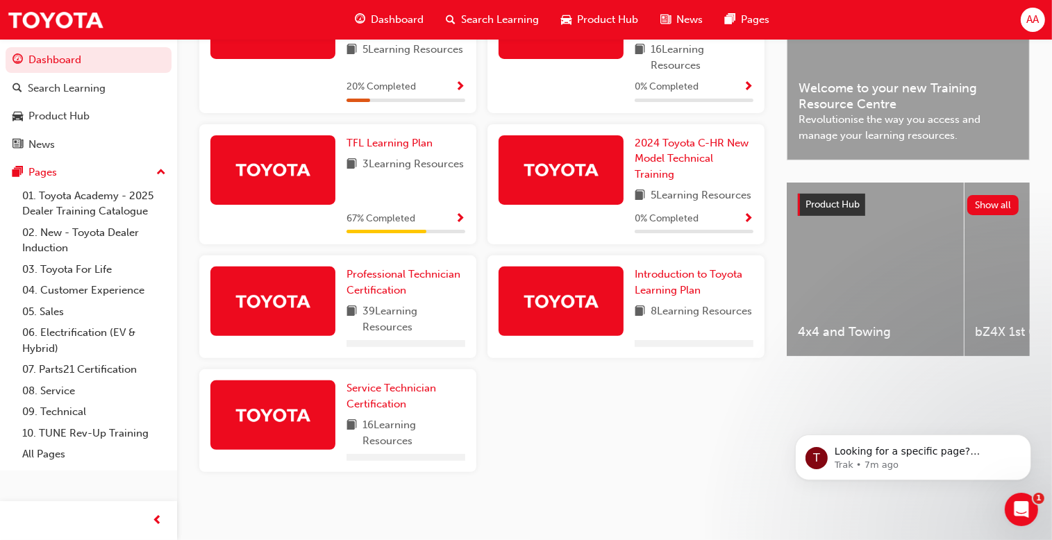
scroll to position [422, 0]
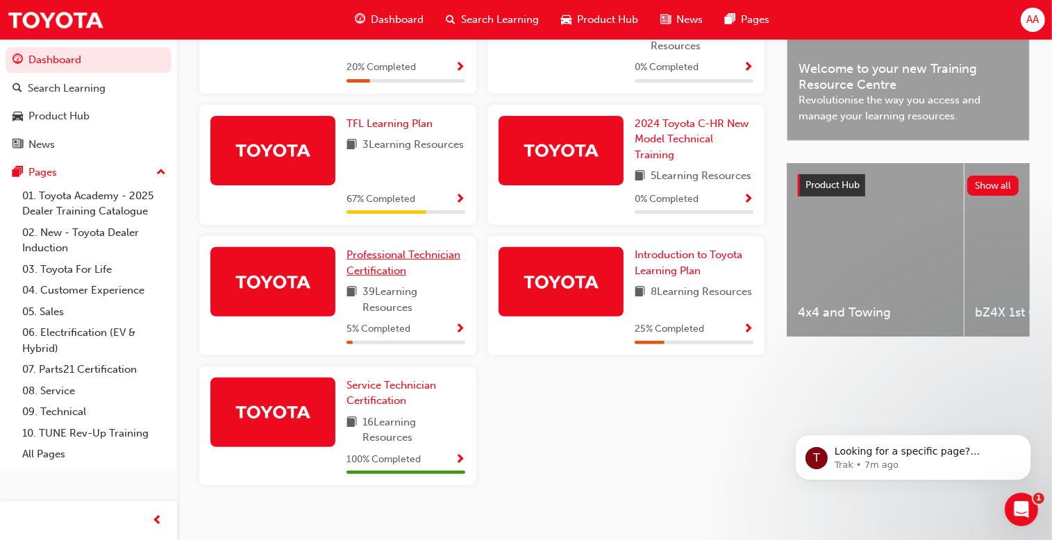
click at [389, 277] on span "Professional Technician Certification" at bounding box center [403, 263] width 114 height 28
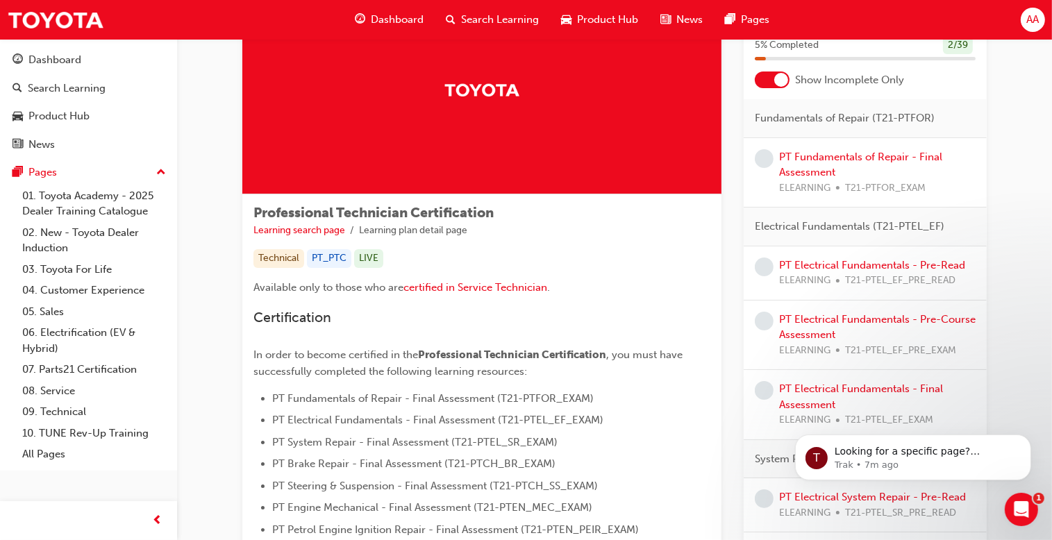
scroll to position [87, 0]
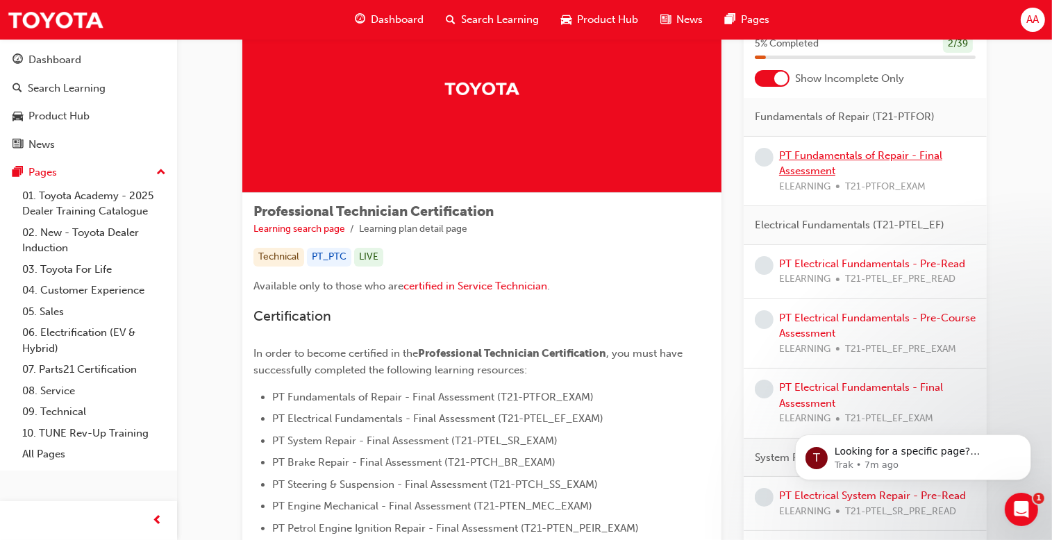
click at [813, 156] on link "PT Fundamentals of Repair - Final Assessment" at bounding box center [860, 163] width 163 height 28
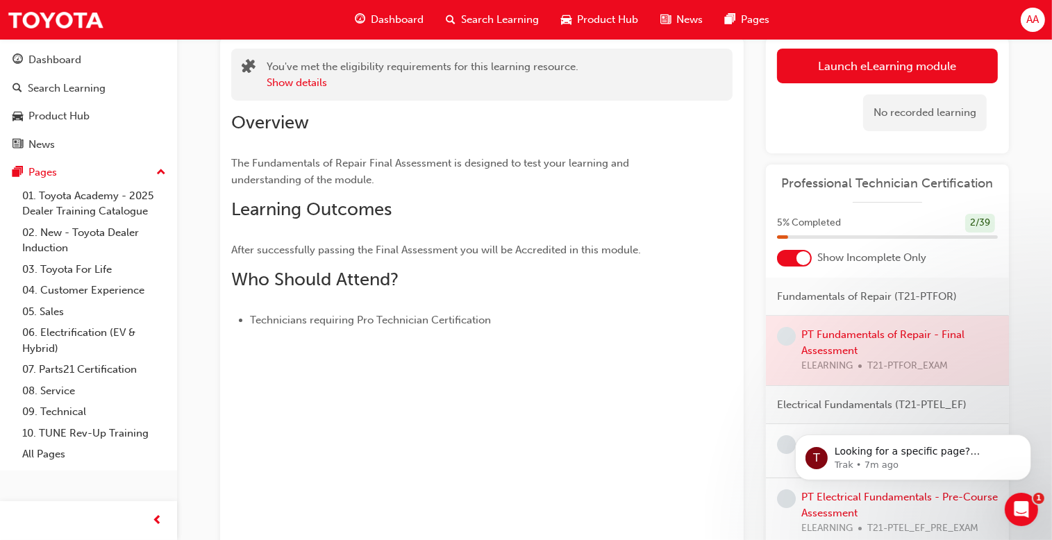
click at [802, 258] on div at bounding box center [803, 258] width 14 height 14
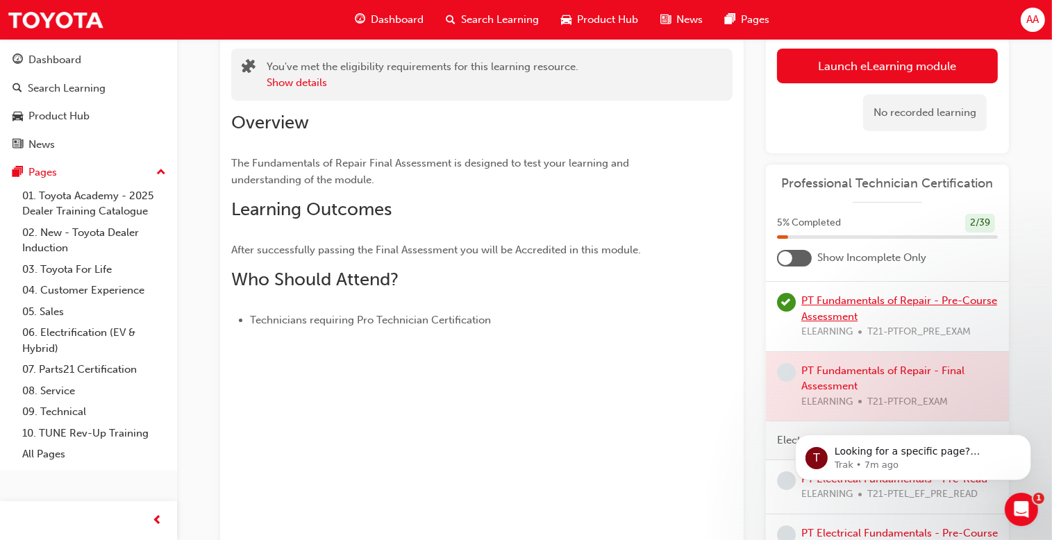
scroll to position [89, 0]
click at [833, 374] on div at bounding box center [887, 385] width 243 height 69
click at [840, 371] on div at bounding box center [887, 385] width 243 height 69
click at [838, 391] on div at bounding box center [887, 385] width 243 height 69
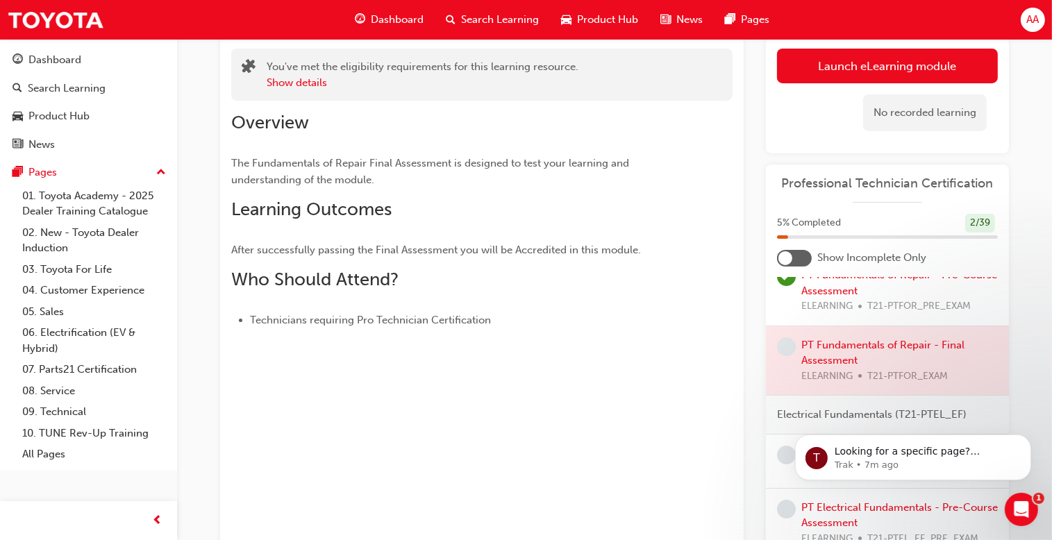
scroll to position [103, 0]
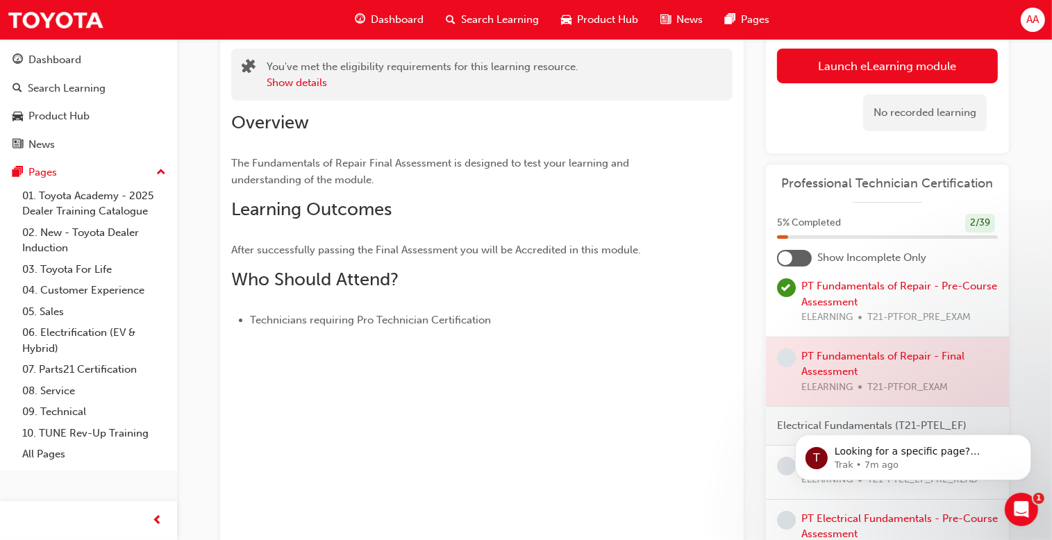
click at [851, 354] on div at bounding box center [887, 371] width 243 height 69
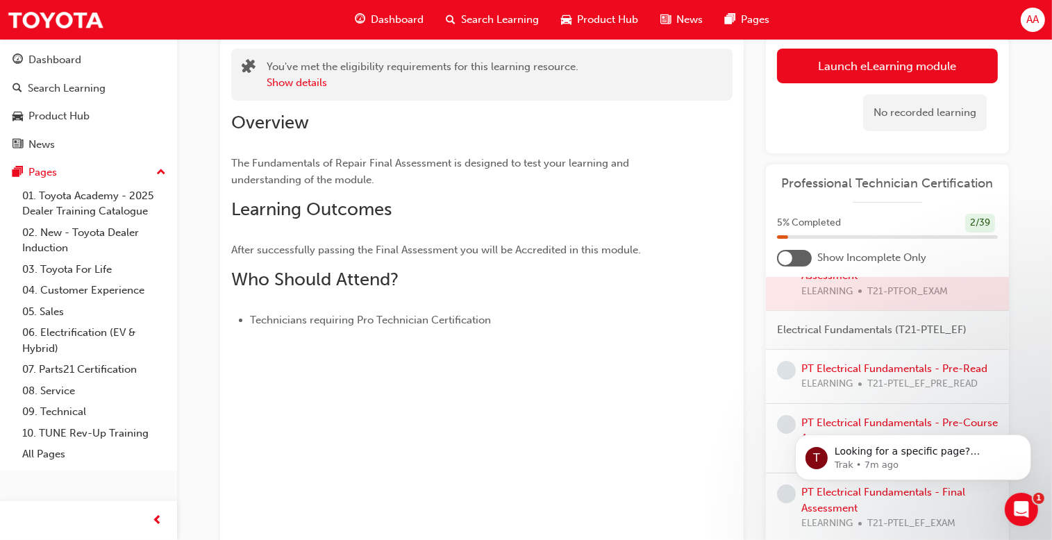
scroll to position [201, 0]
click at [850, 362] on link "PT Electrical Fundamentals - Pre-Read" at bounding box center [894, 366] width 186 height 12
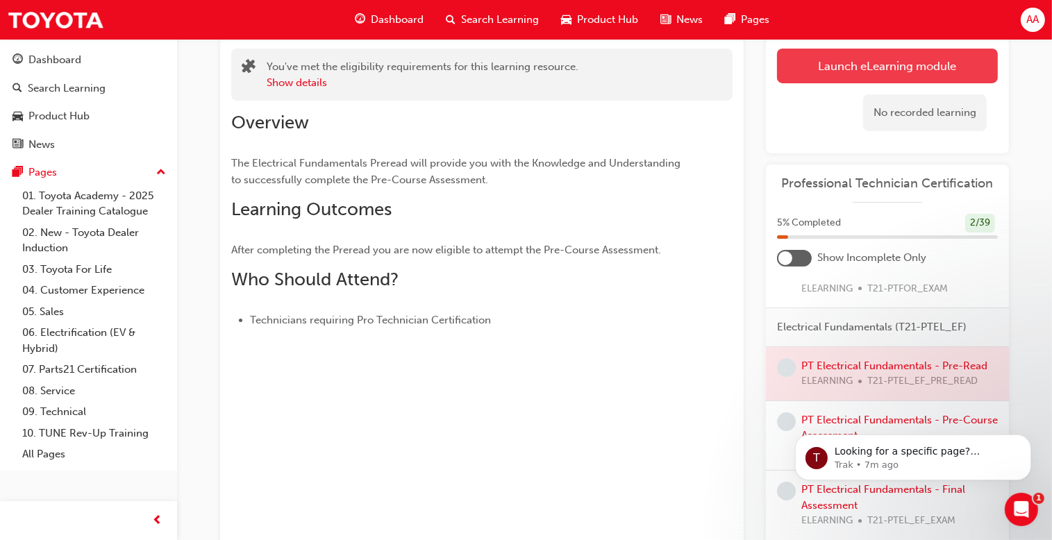
click at [897, 59] on link "Launch eLearning module" at bounding box center [887, 66] width 221 height 35
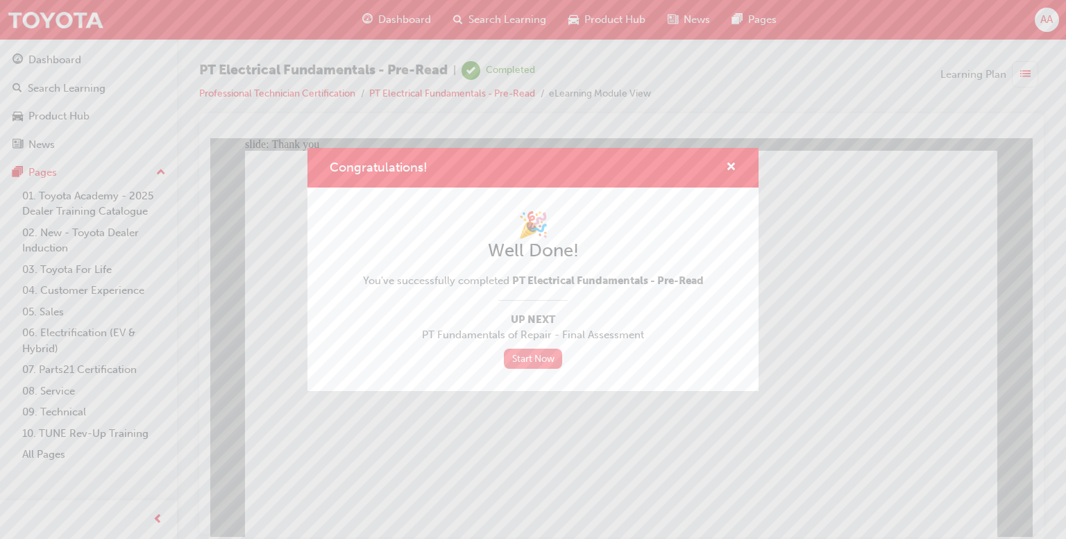
click at [539, 355] on link "Start Now" at bounding box center [533, 358] width 58 height 20
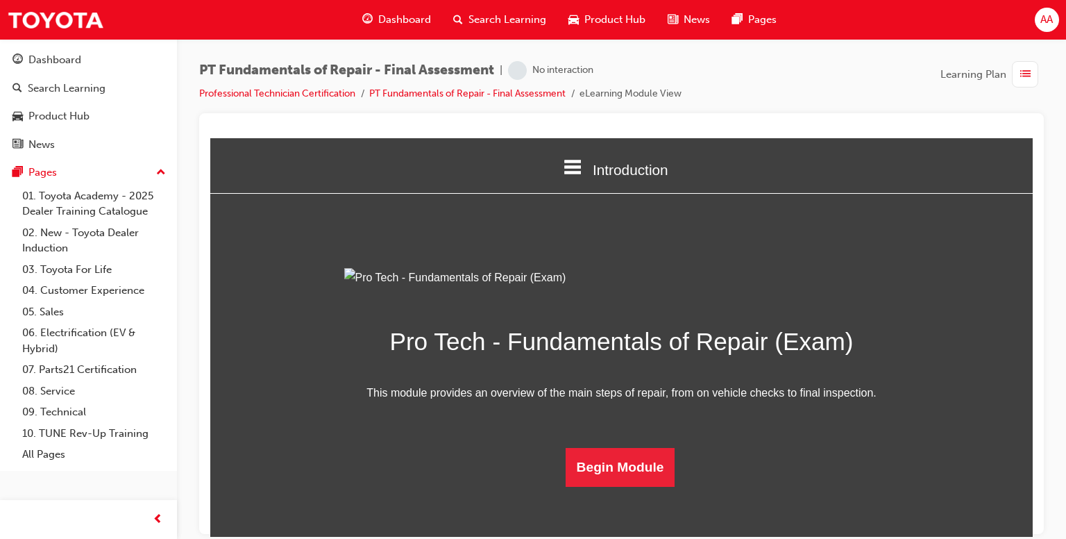
scroll to position [103, 0]
click at [605, 486] on button "Begin Module" at bounding box center [621, 466] width 110 height 39
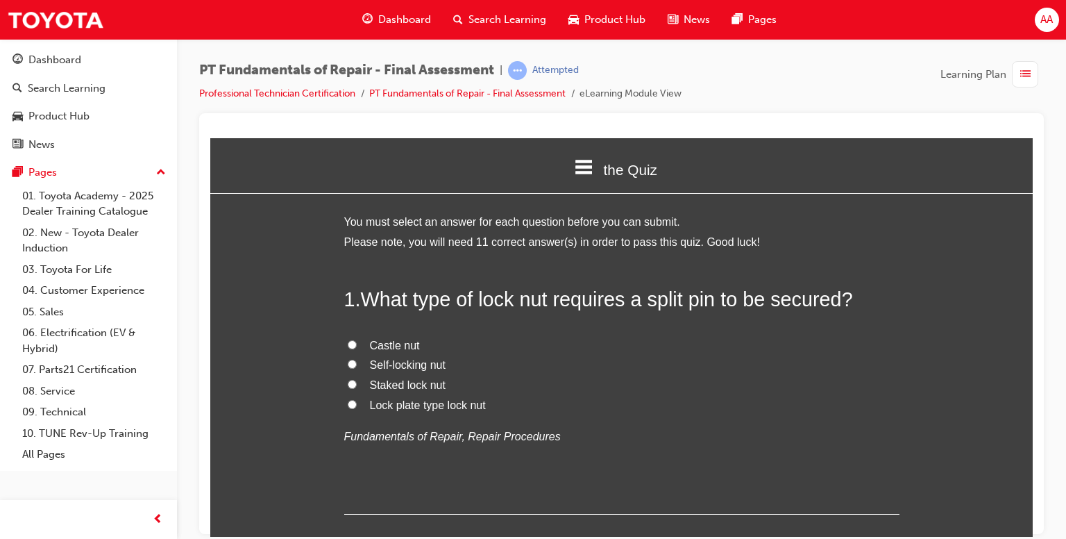
click at [348, 343] on input "Castle nut" at bounding box center [352, 343] width 9 height 9
radio input "true"
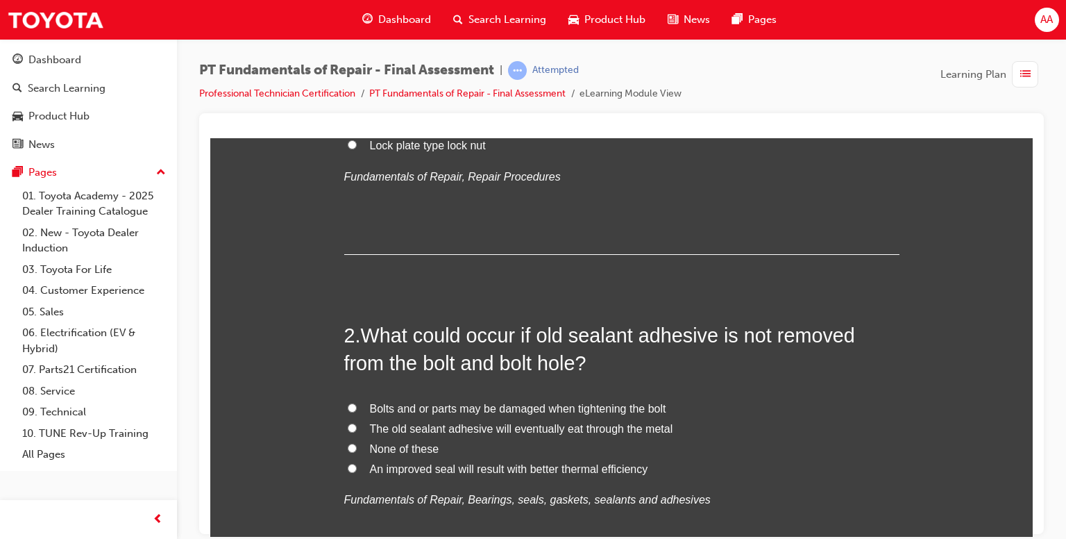
scroll to position [311, 0]
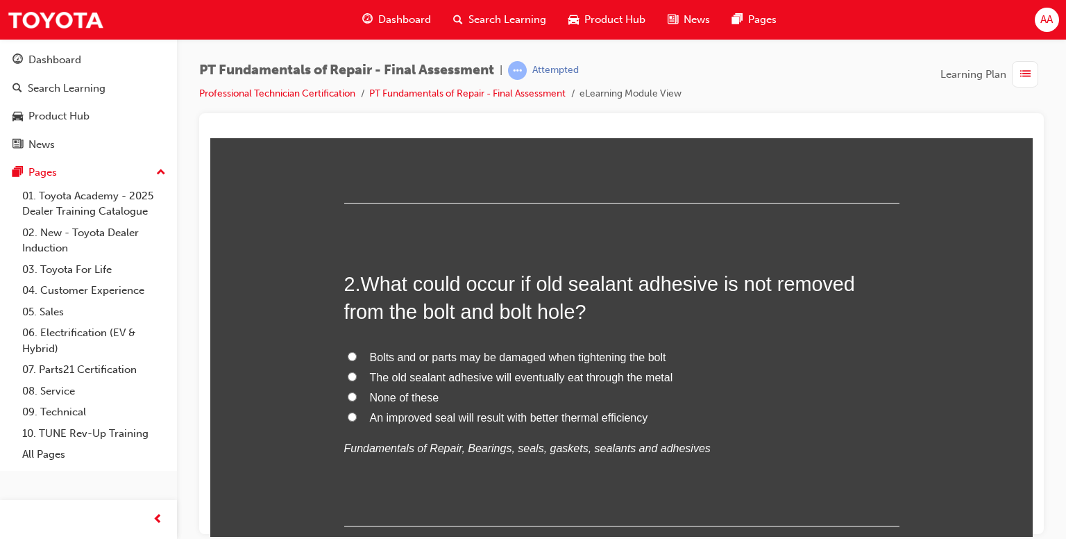
click at [348, 396] on input "None of these" at bounding box center [352, 396] width 9 height 9
radio input "true"
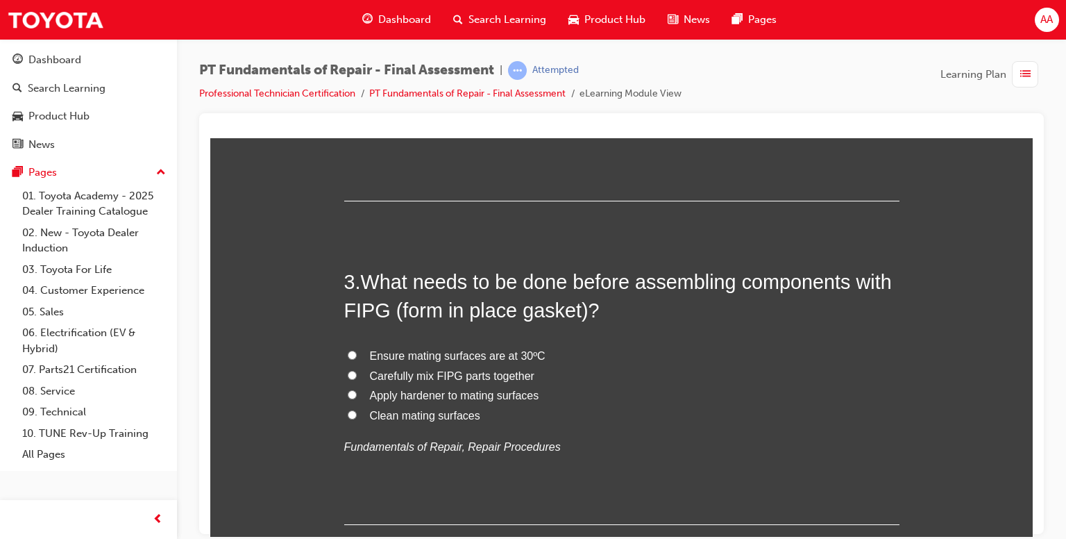
scroll to position [637, 0]
click at [348, 372] on input "Carefully mix FIPG parts together" at bounding box center [352, 373] width 9 height 9
radio input "true"
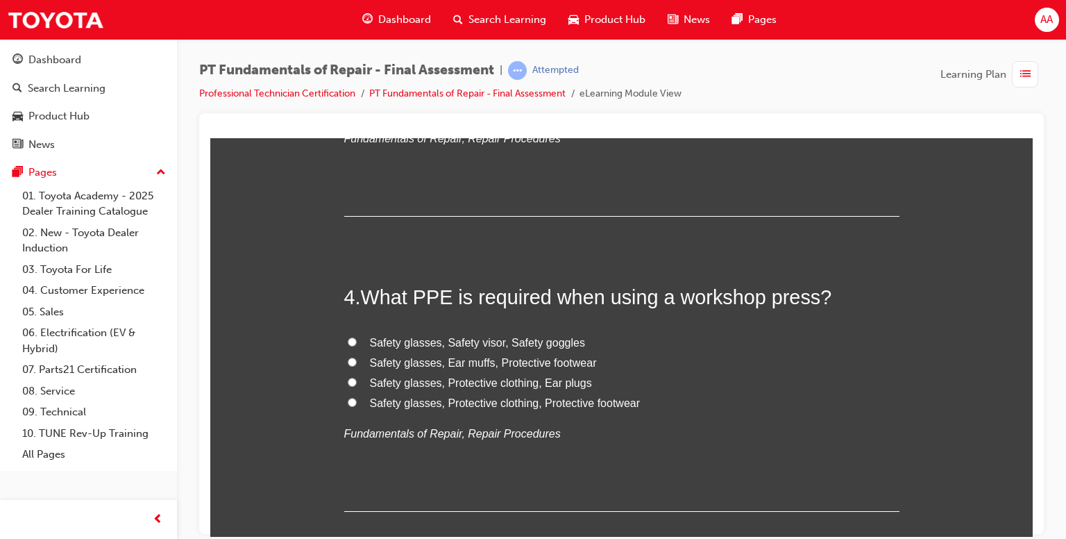
scroll to position [944, 0]
click at [348, 344] on input "Safety glasses, Safety visor, Safety goggles" at bounding box center [352, 341] width 9 height 9
radio input "true"
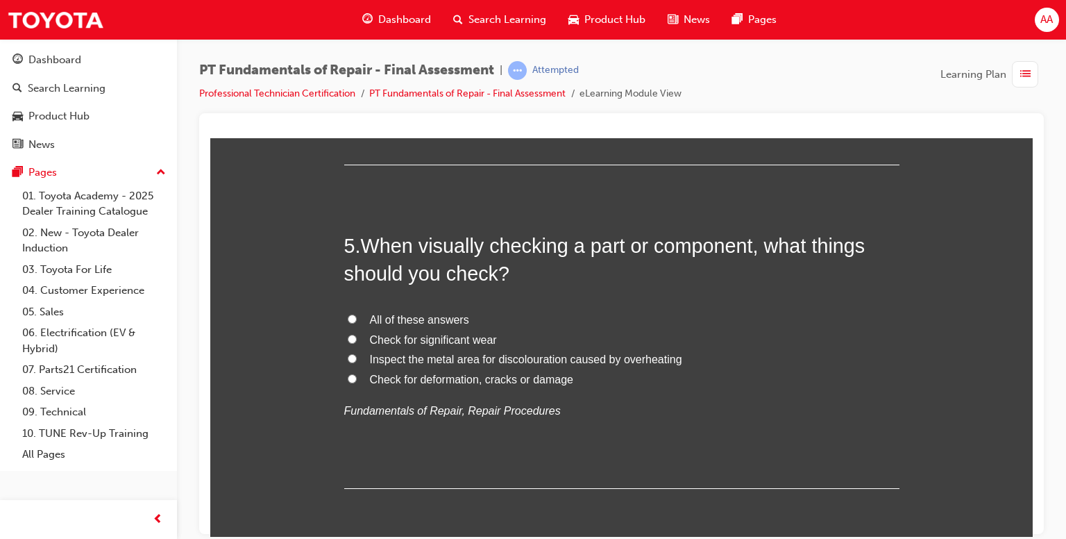
scroll to position [1291, 0]
click at [348, 317] on input "All of these answers" at bounding box center [352, 317] width 9 height 9
radio input "true"
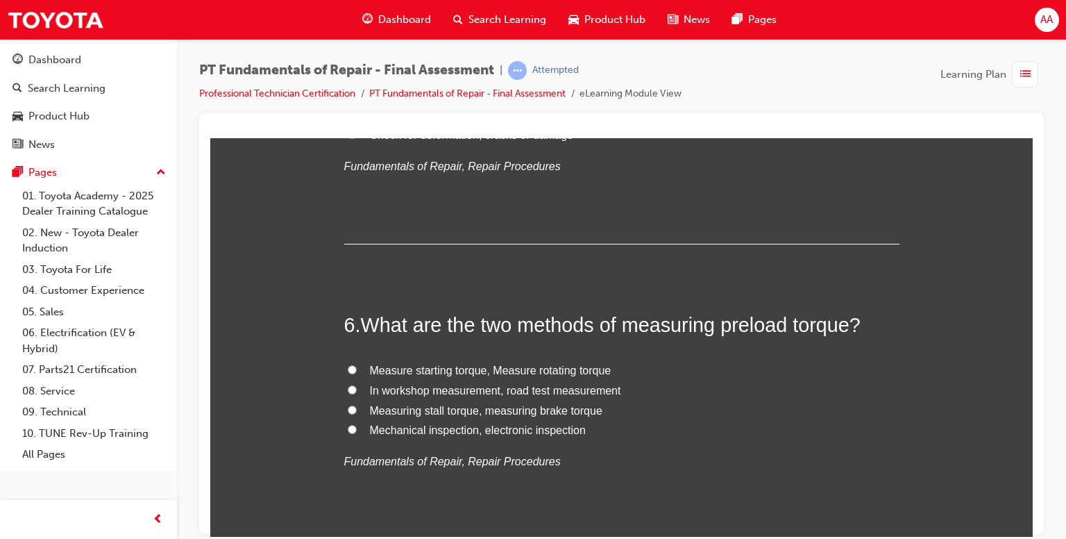
scroll to position [1536, 0]
click at [348, 364] on input "Measure starting torque, Measure rotating torque" at bounding box center [352, 368] width 9 height 9
radio input "true"
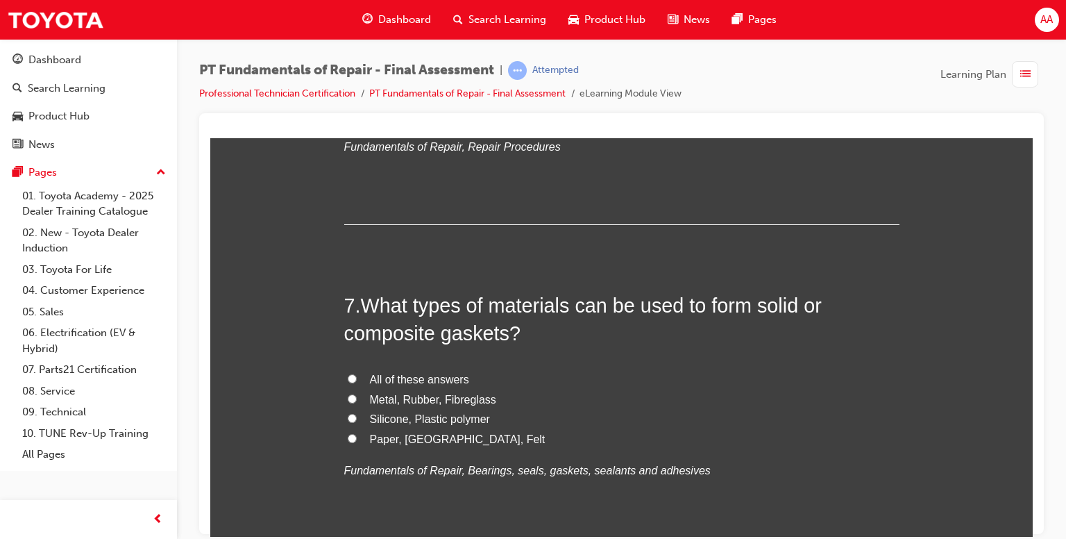
scroll to position [1852, 0]
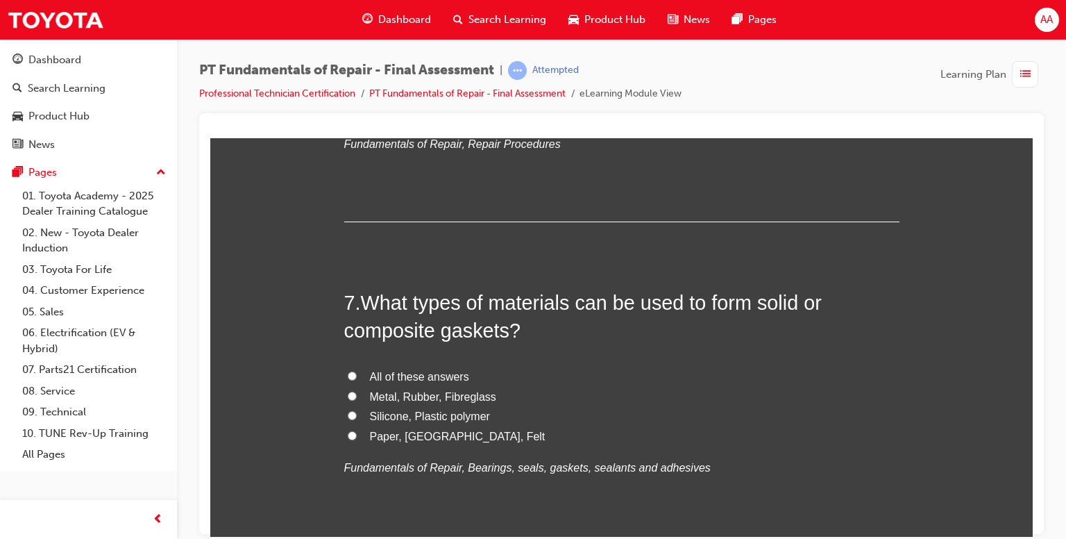
click at [348, 374] on input "All of these answers" at bounding box center [352, 375] width 9 height 9
radio input "true"
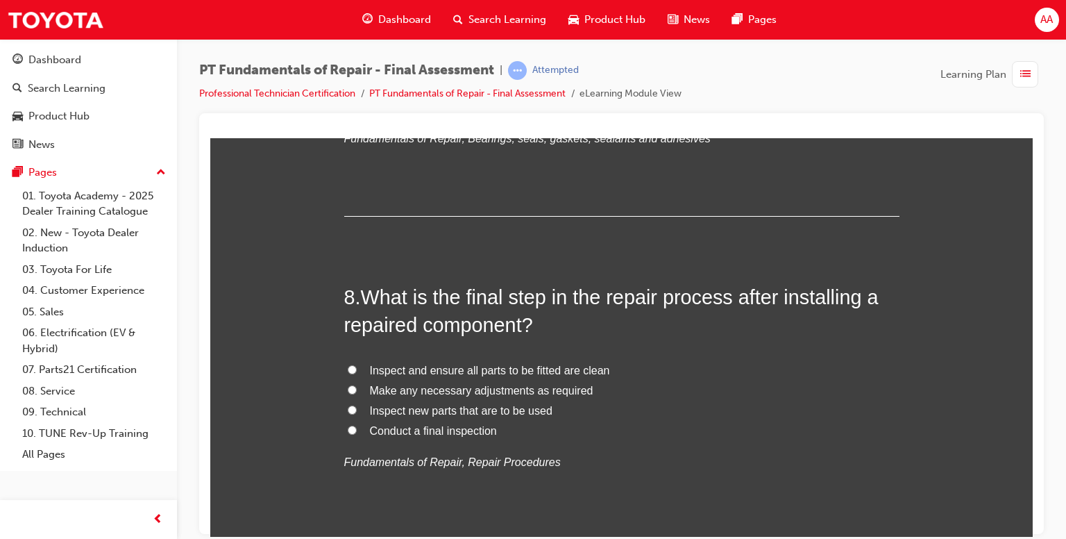
scroll to position [2193, 0]
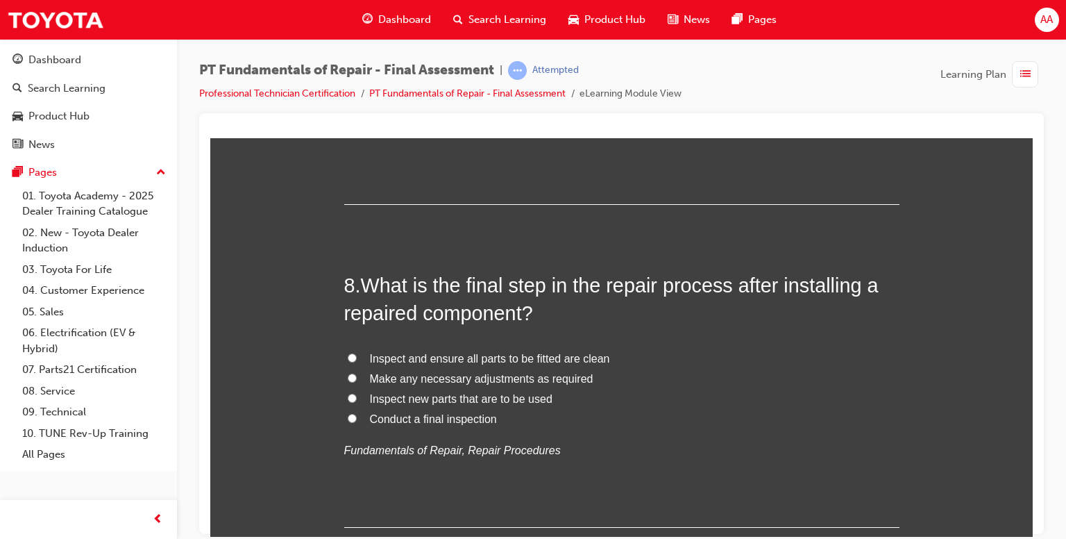
click at [348, 419] on input "Conduct a final inspection" at bounding box center [352, 417] width 9 height 9
radio input "true"
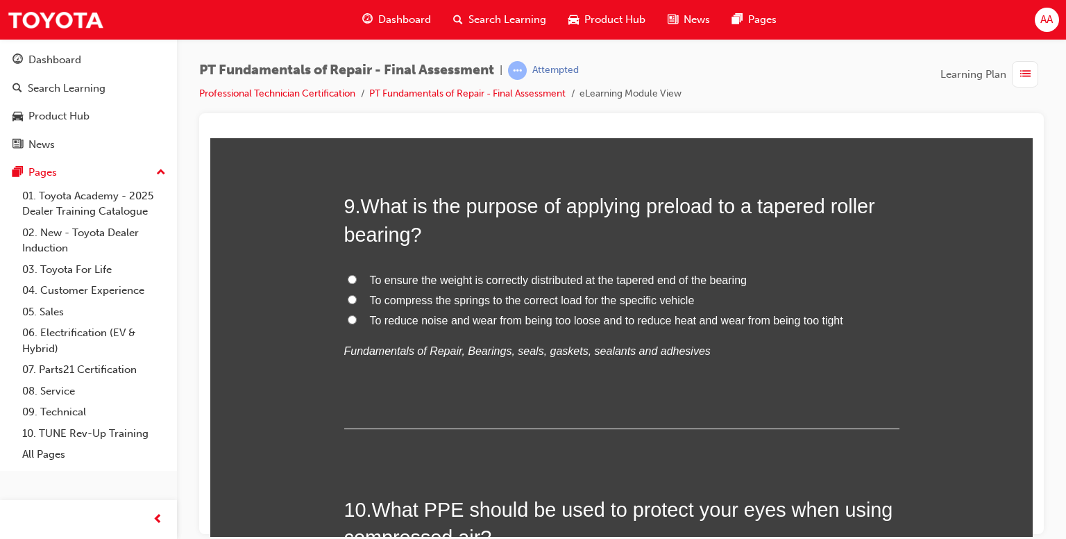
scroll to position [2606, 0]
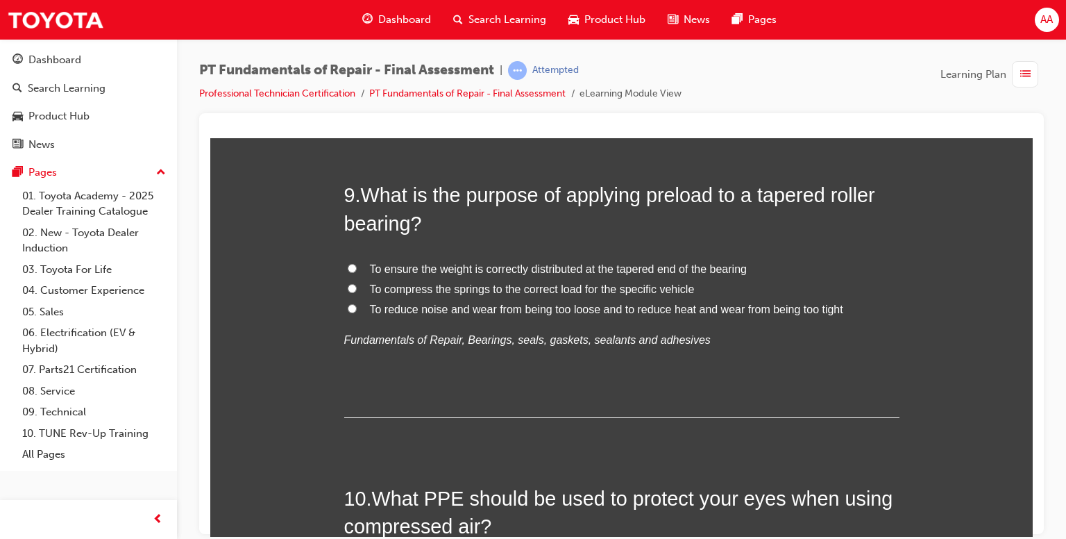
click at [348, 306] on input "To reduce noise and wear from being too loose and to reduce heat and wear from …" at bounding box center [352, 307] width 9 height 9
radio input "true"
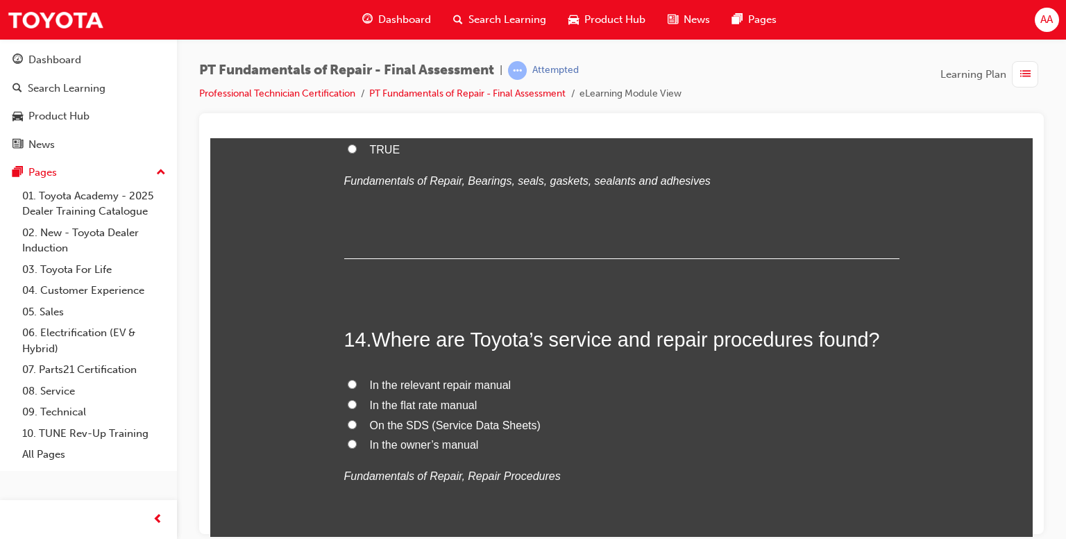
scroll to position [4090, 0]
